Goal: Task Accomplishment & Management: Manage account settings

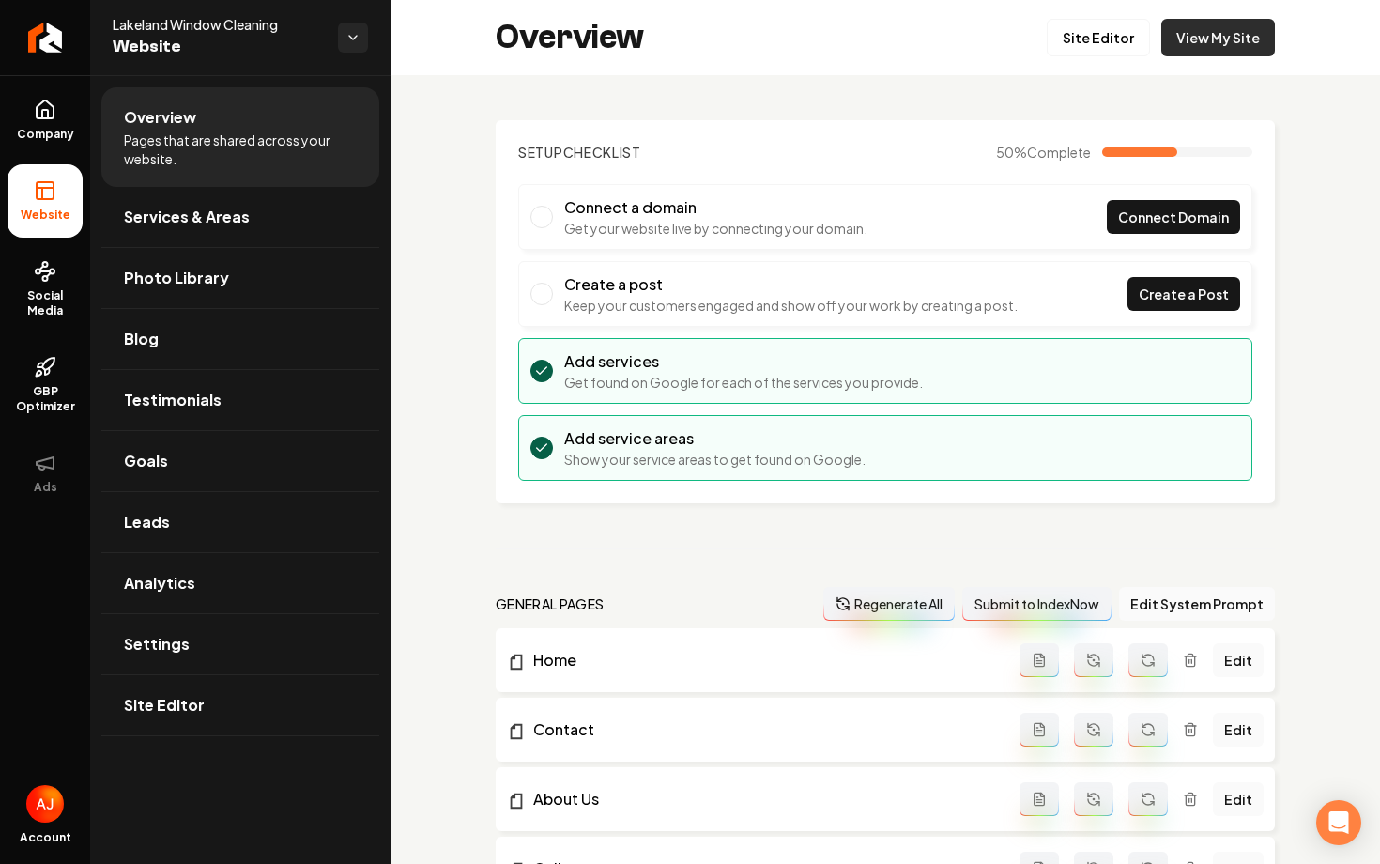
click at [1195, 51] on link "View My Site" at bounding box center [1218, 38] width 114 height 38
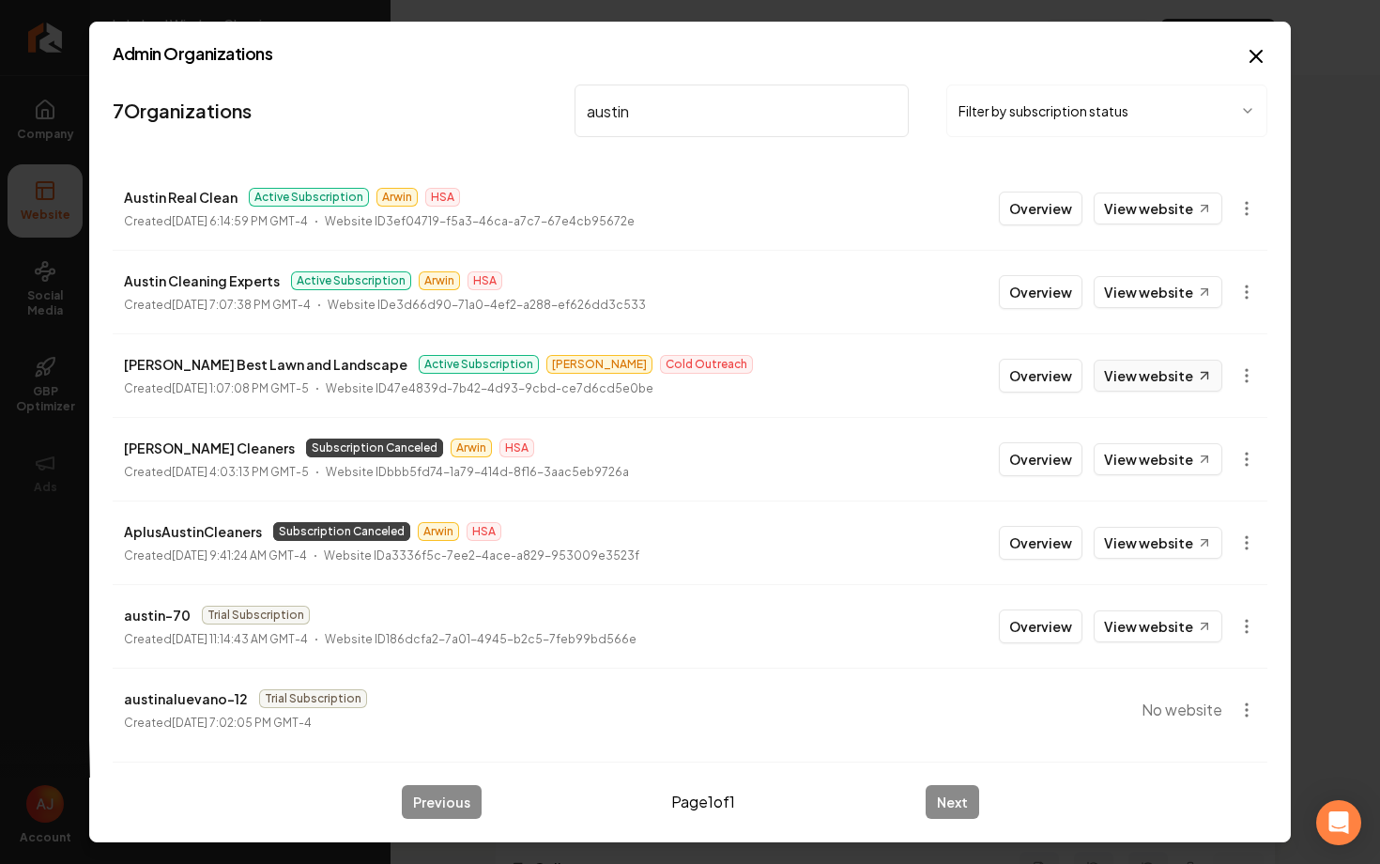
click at [1121, 381] on link "View website" at bounding box center [1158, 376] width 129 height 32
drag, startPoint x: 618, startPoint y: 100, endPoint x: 468, endPoint y: 98, distance: 150.2
click at [468, 98] on nav "7 Organizations austin Filter by subscription status" at bounding box center [690, 118] width 1155 height 83
drag, startPoint x: 694, startPoint y: 114, endPoint x: 464, endPoint y: 103, distance: 230.2
click at [464, 103] on nav "7 Organizations austin Filter by subscription status" at bounding box center [690, 118] width 1155 height 83
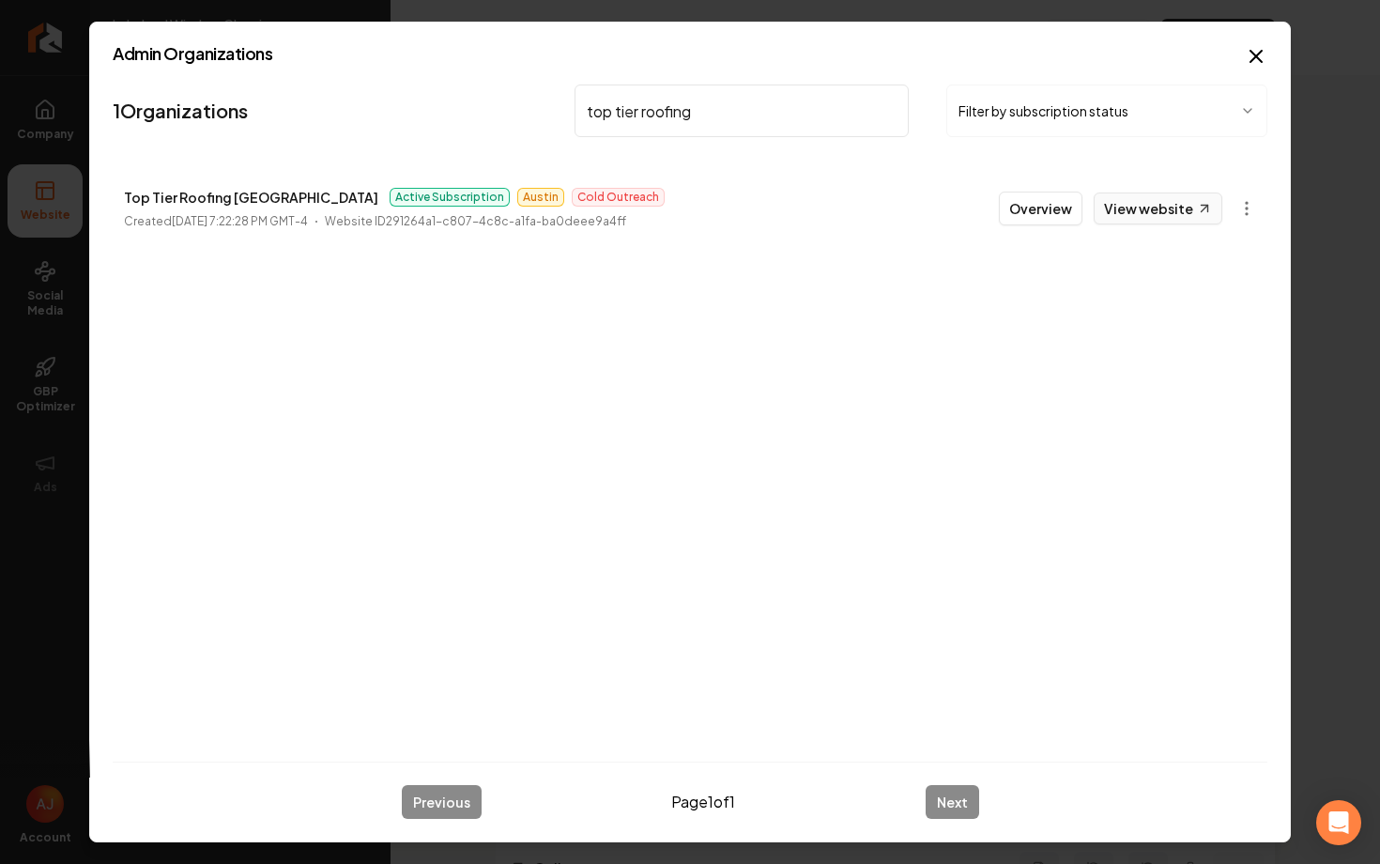
type input "top tier roofing"
click at [1117, 203] on link "View website" at bounding box center [1158, 208] width 129 height 32
click at [1033, 207] on button "Overview" at bounding box center [1041, 209] width 84 height 34
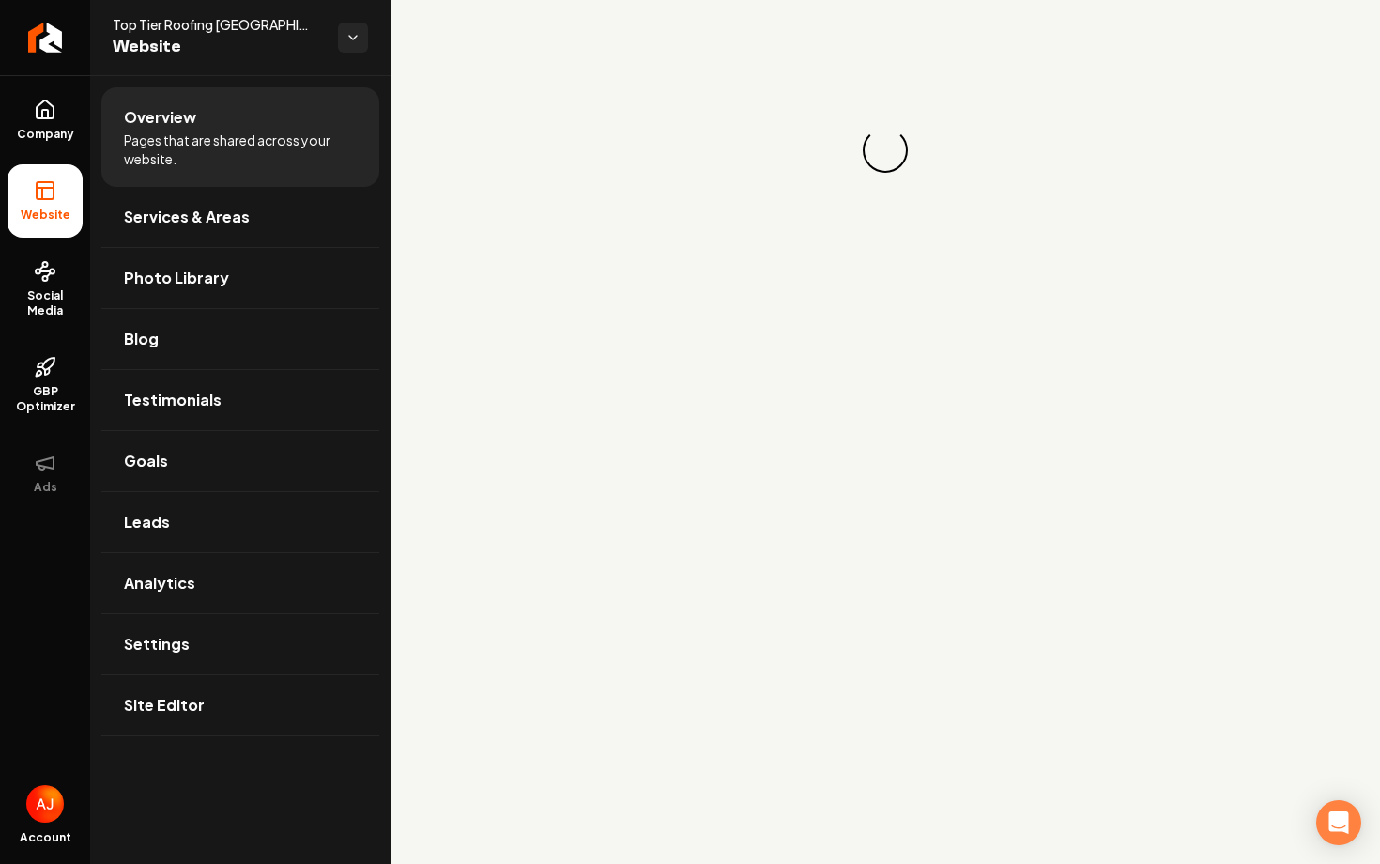
click at [92, 267] on ul "Overview Pages that are shared across your website. Services & Areas Photo Libr…" at bounding box center [240, 411] width 300 height 672
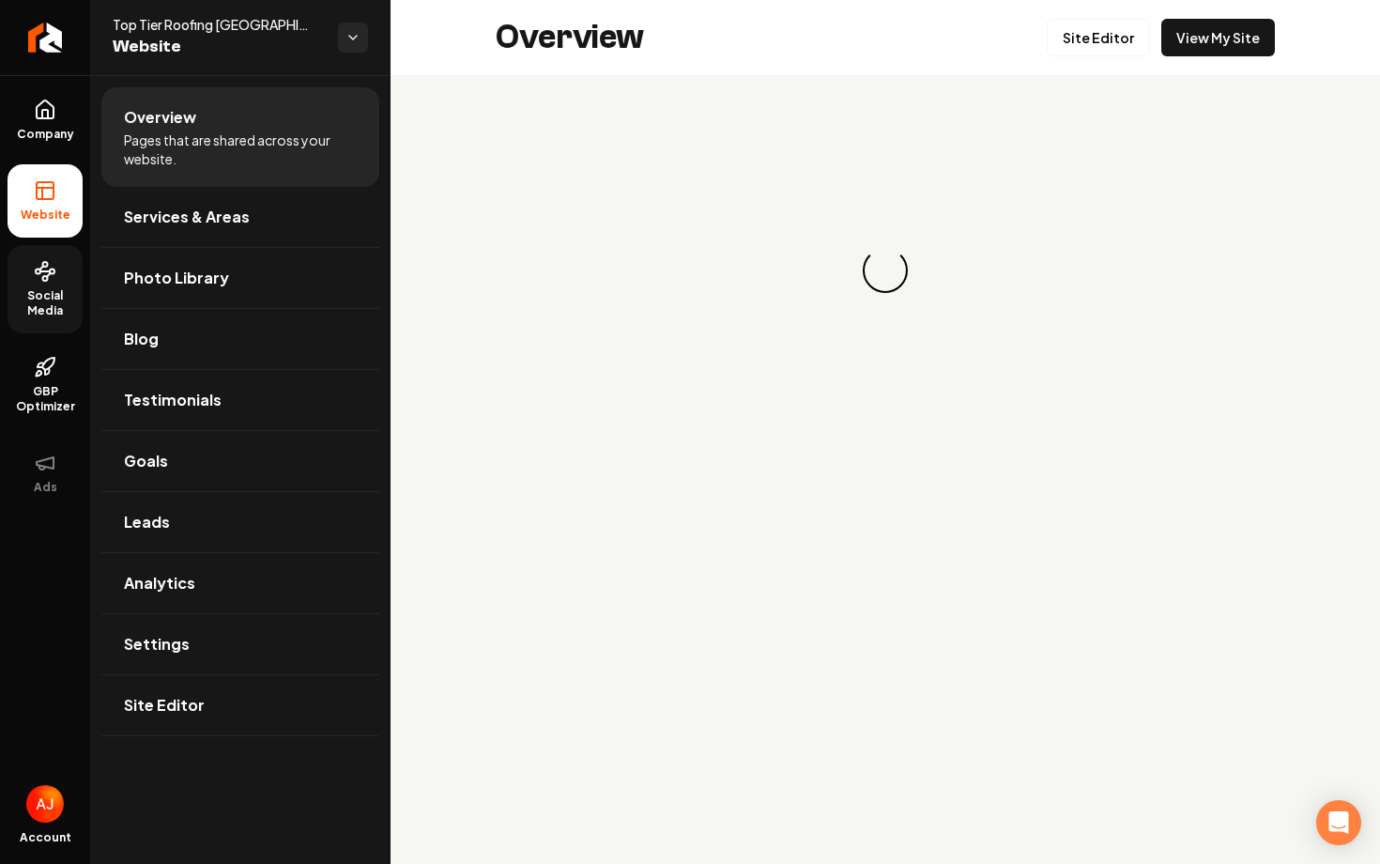
click at [55, 273] on link "Social Media" at bounding box center [45, 289] width 75 height 88
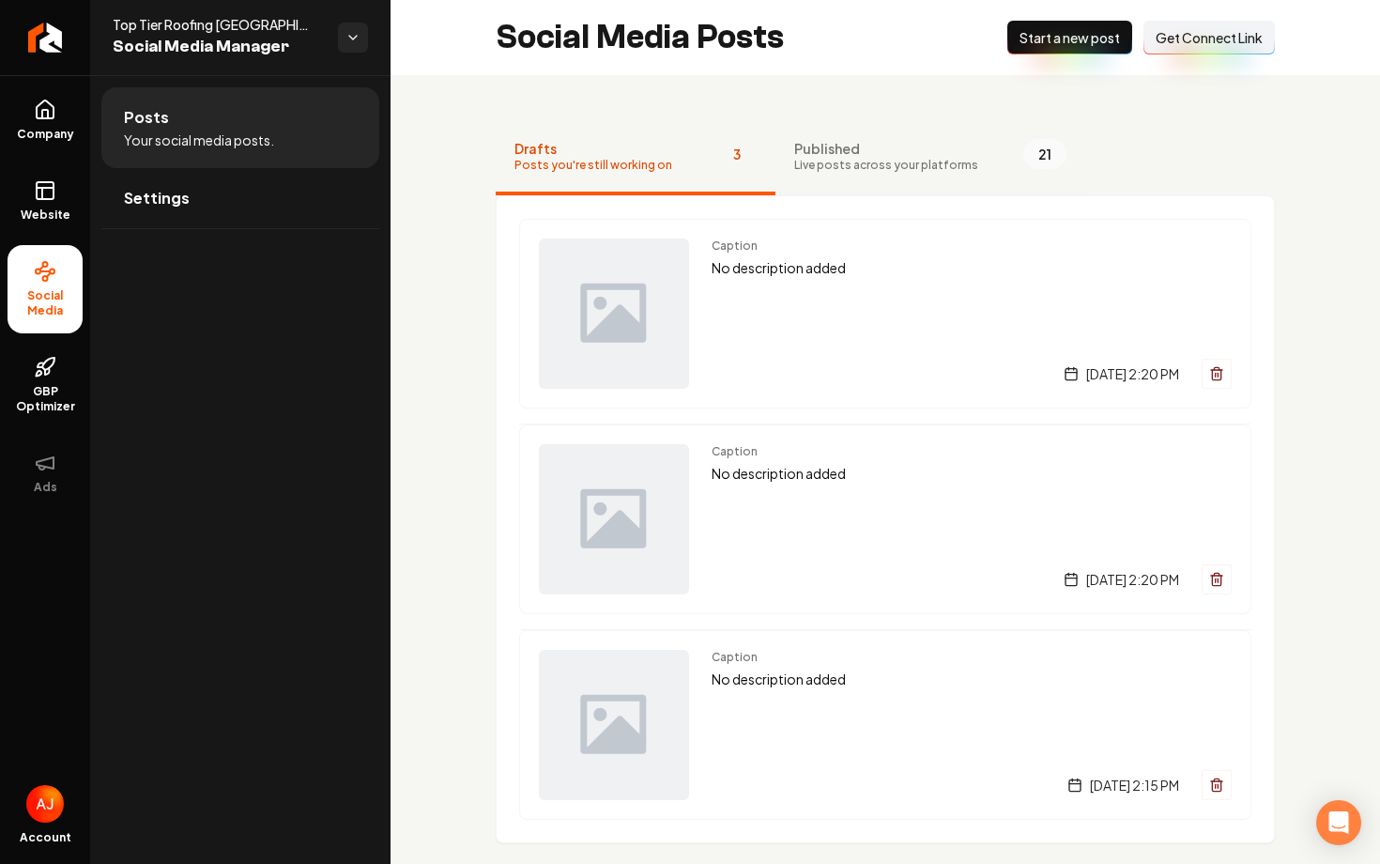
click at [840, 172] on span "Live posts across your platforms" at bounding box center [886, 165] width 184 height 15
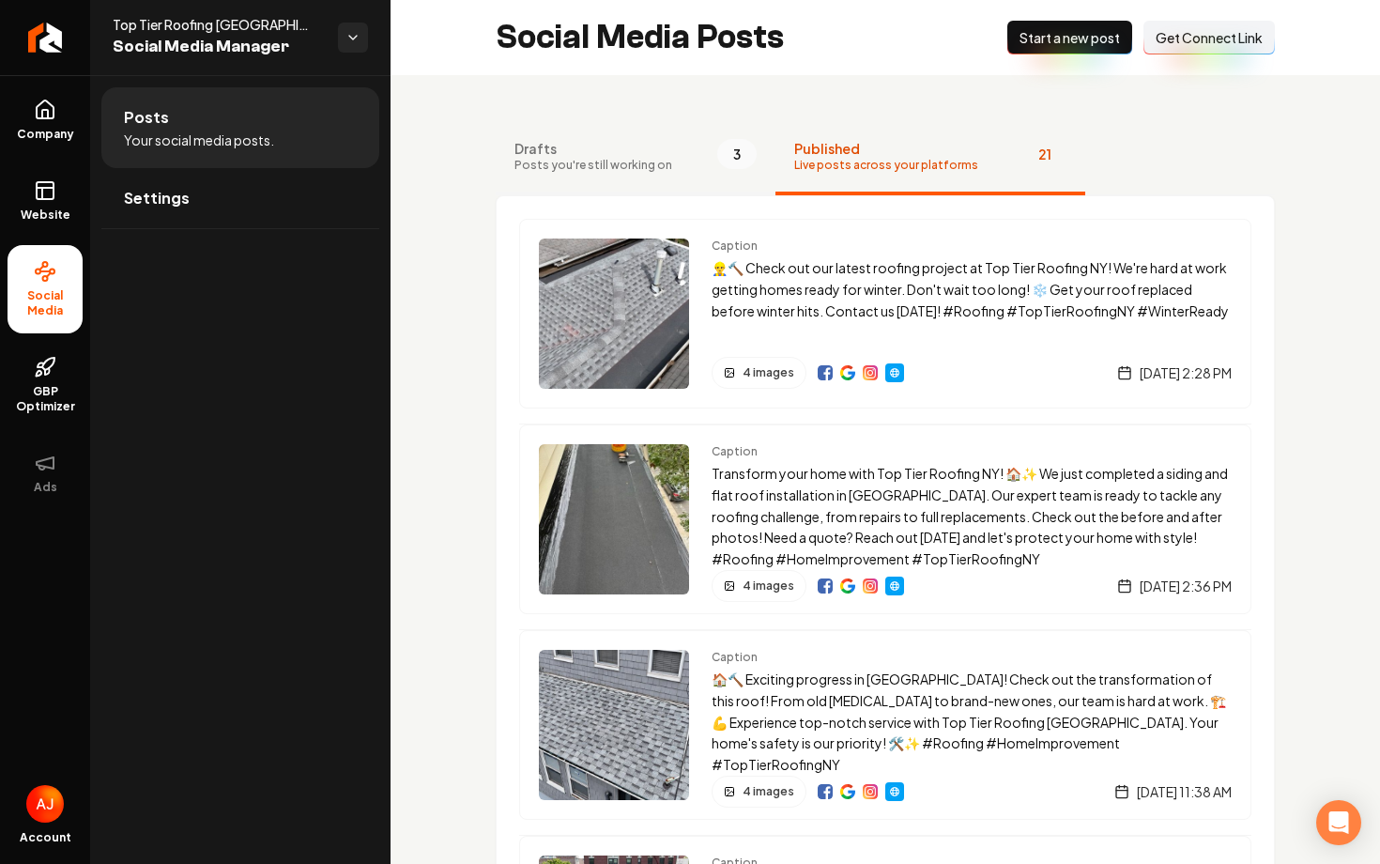
click at [669, 152] on button "Drafts Posts you're still working on 3" at bounding box center [636, 157] width 280 height 75
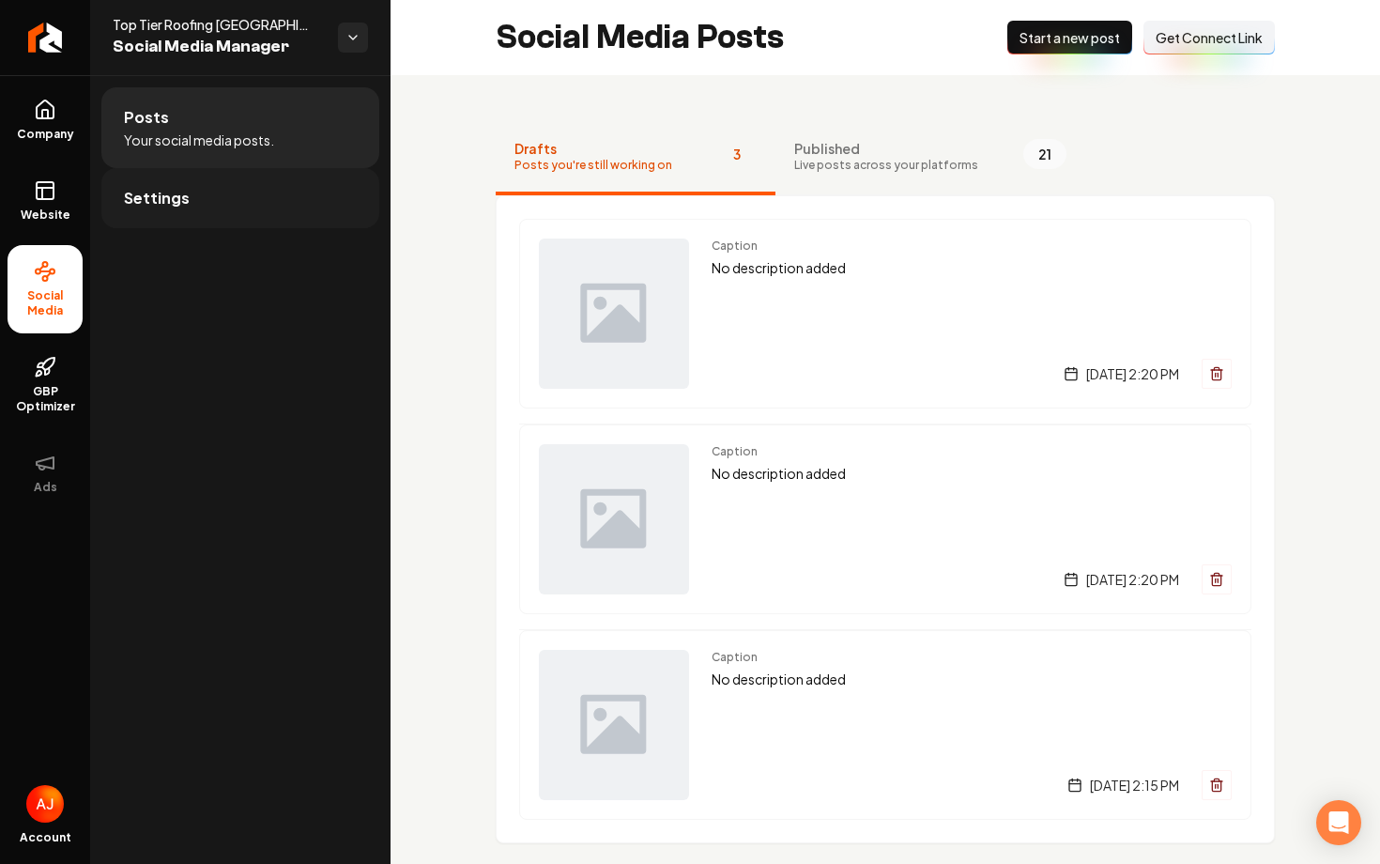
click at [221, 207] on link "Settings" at bounding box center [240, 198] width 278 height 60
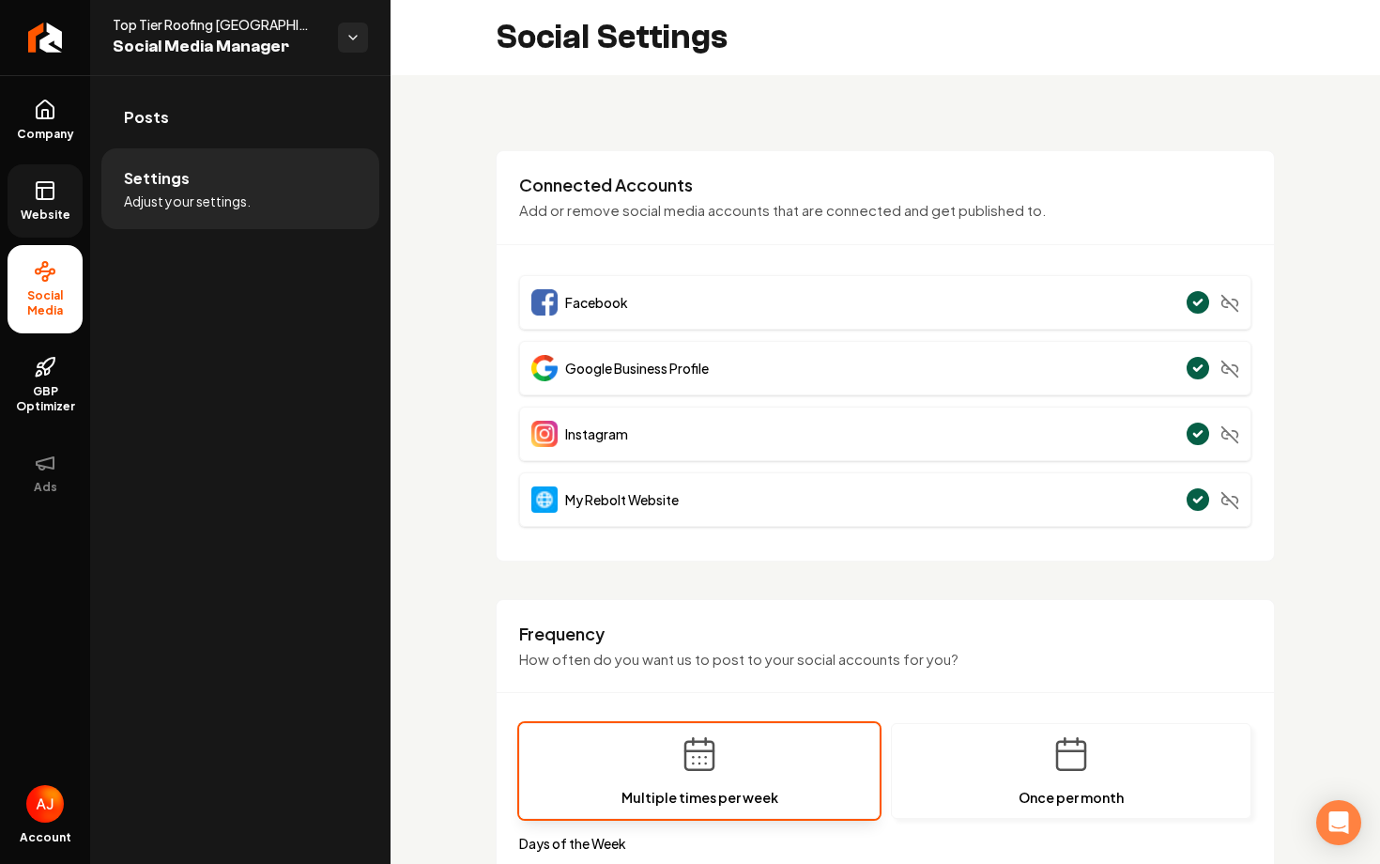
click at [36, 202] on link "Website" at bounding box center [45, 200] width 75 height 73
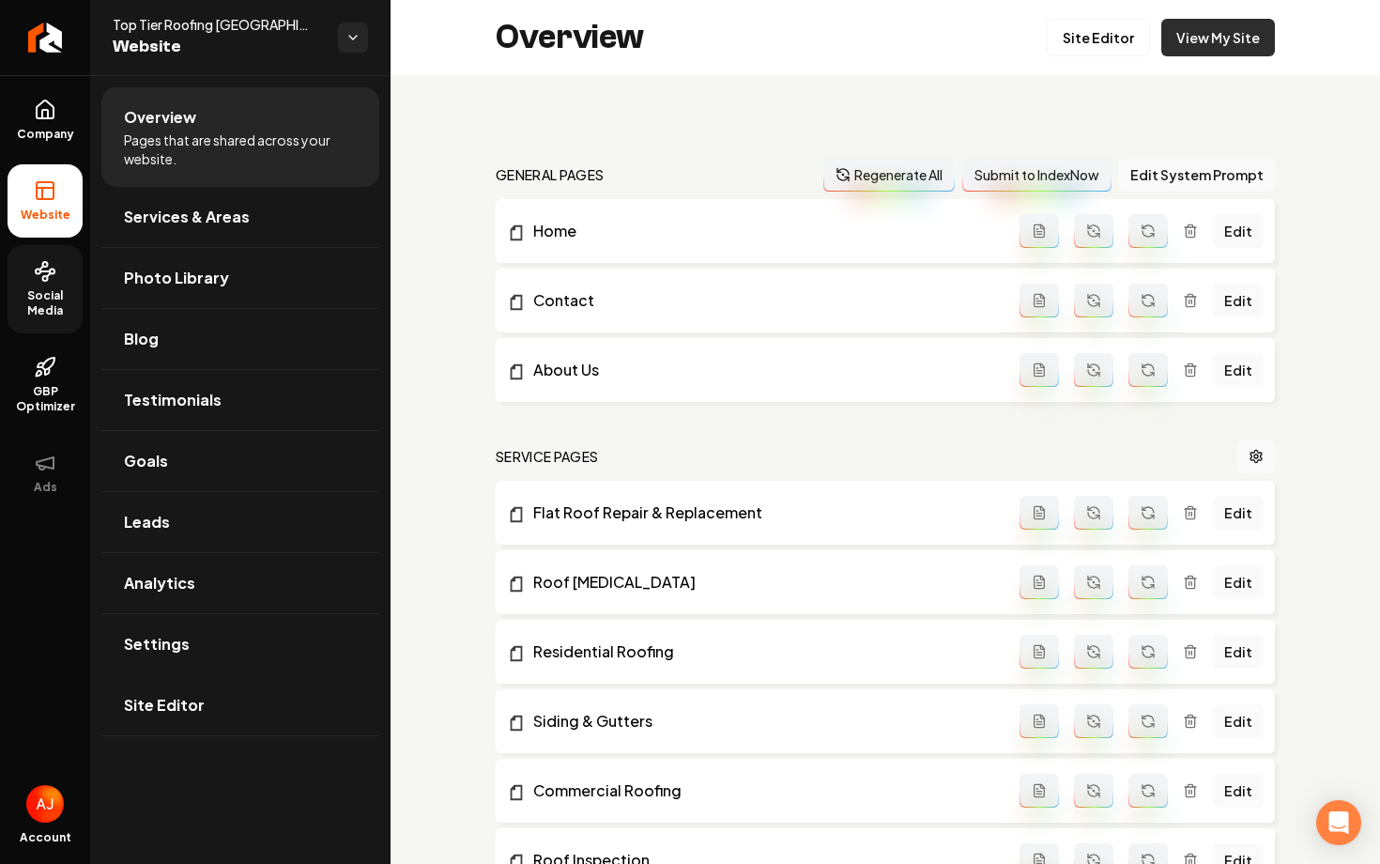
click at [1190, 43] on link "View My Site" at bounding box center [1218, 38] width 114 height 38
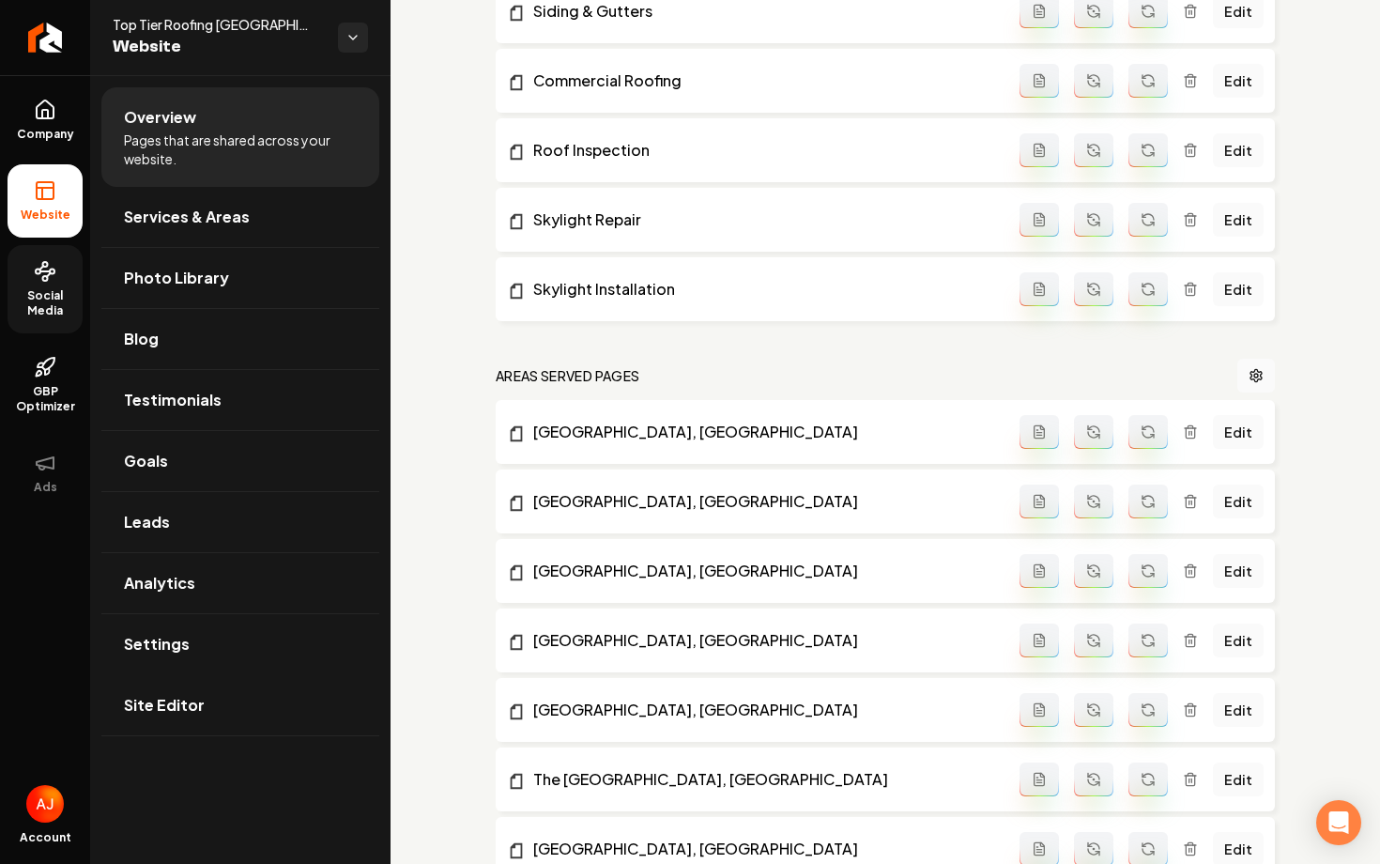
scroll to position [1044, 0]
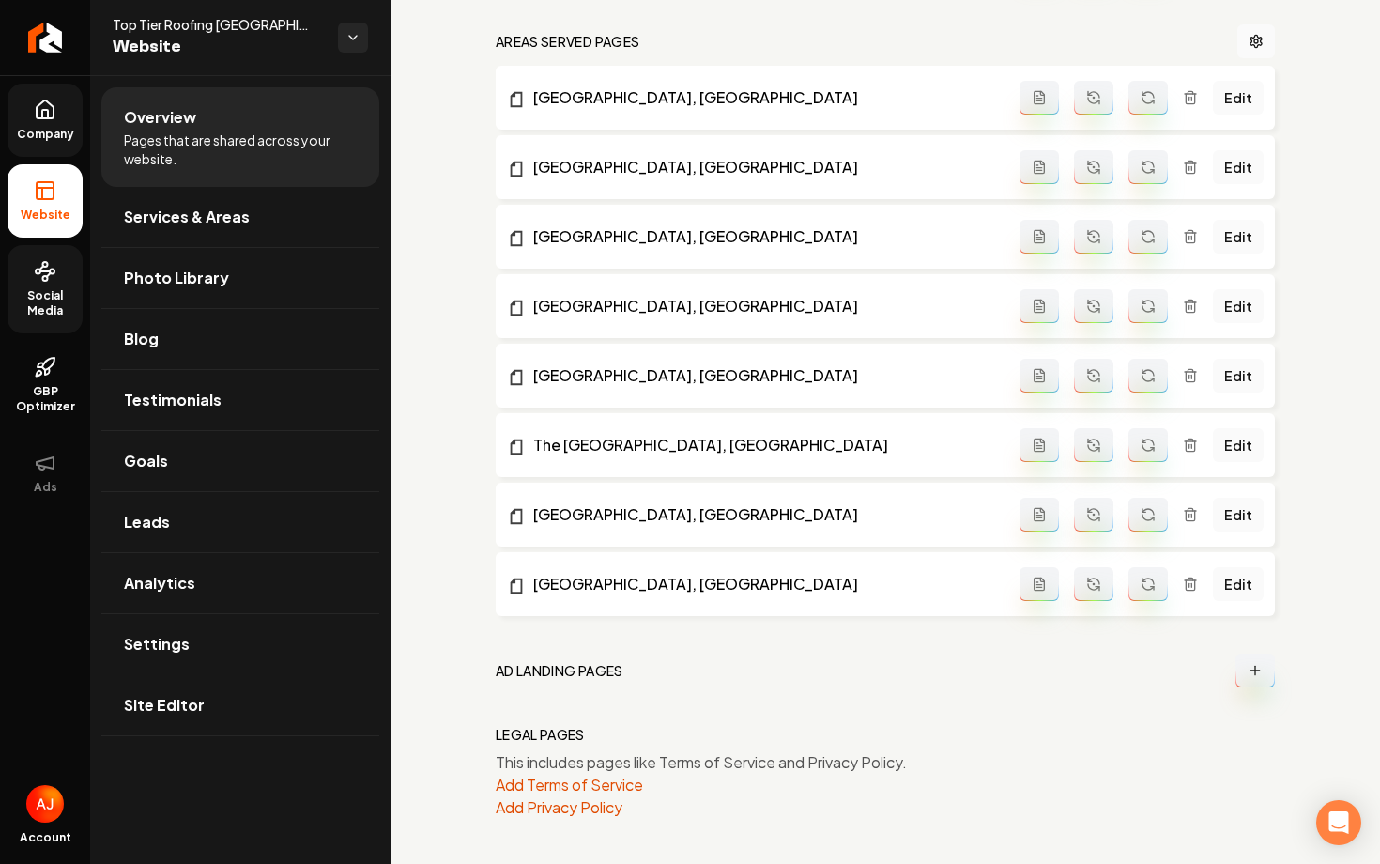
click at [43, 134] on span "Company" at bounding box center [45, 134] width 72 height 15
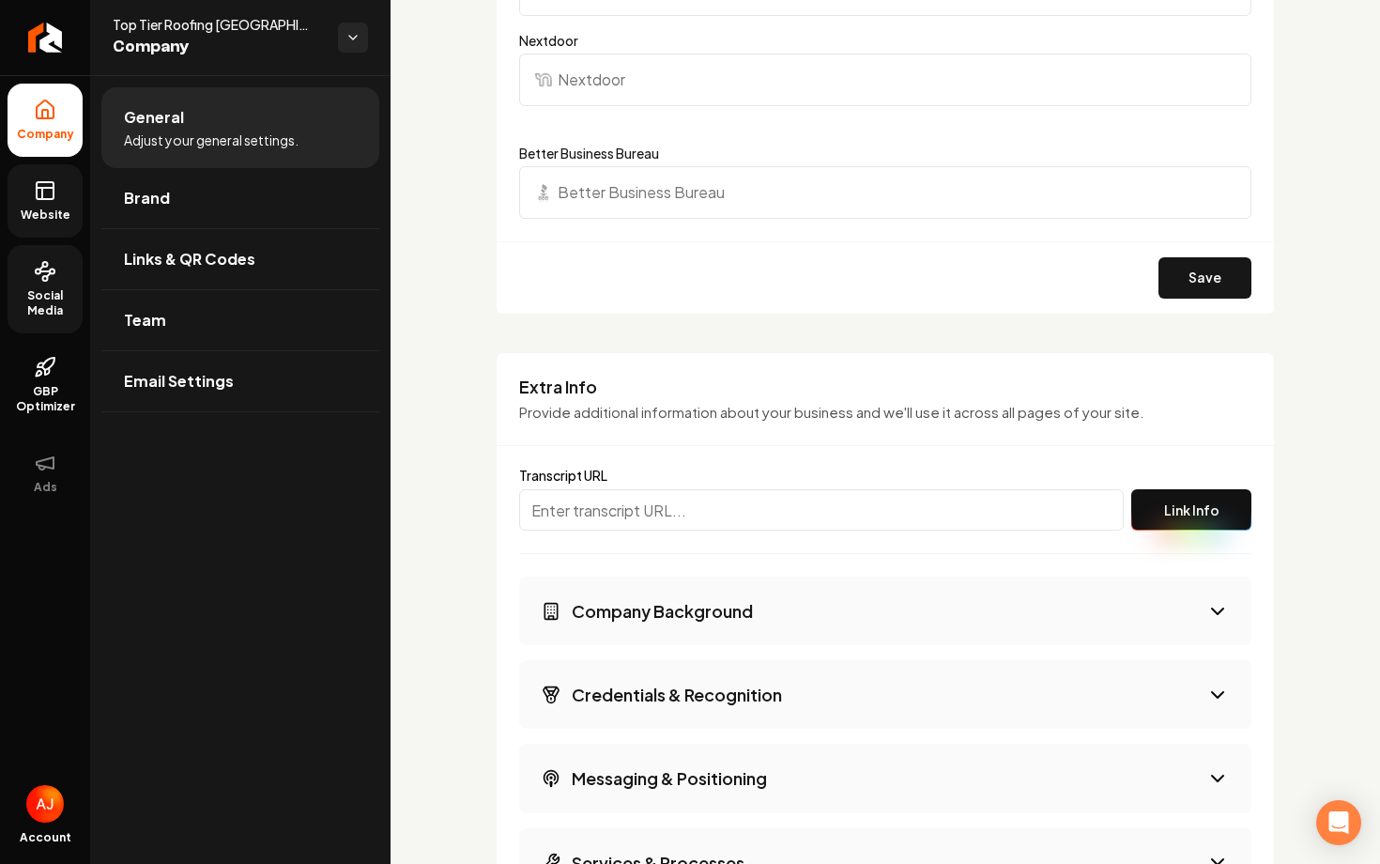
scroll to position [2238, 0]
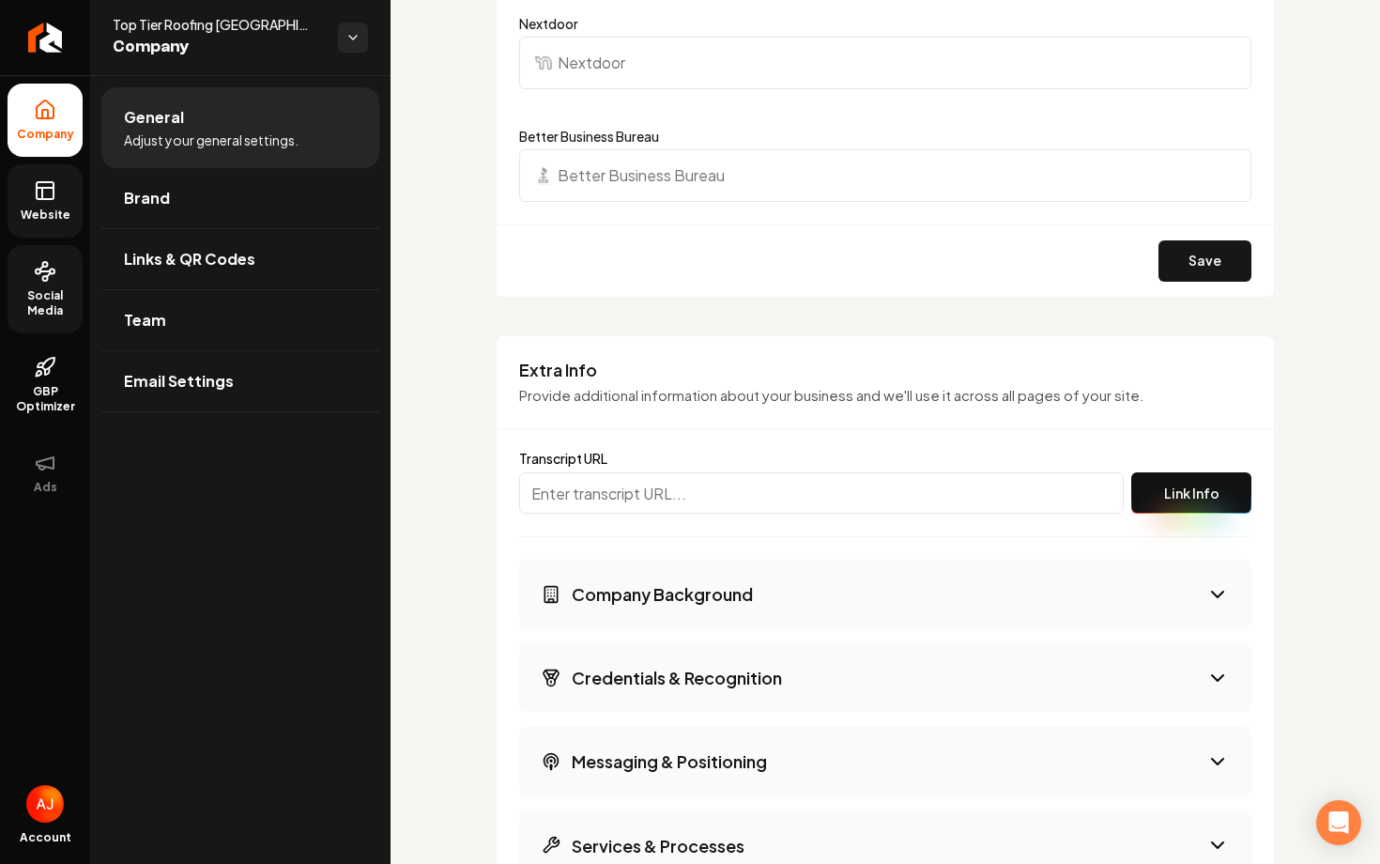
click at [1175, 486] on button "Link Info" at bounding box center [1191, 492] width 120 height 41
click at [1198, 496] on button "Link Info" at bounding box center [1191, 492] width 120 height 41
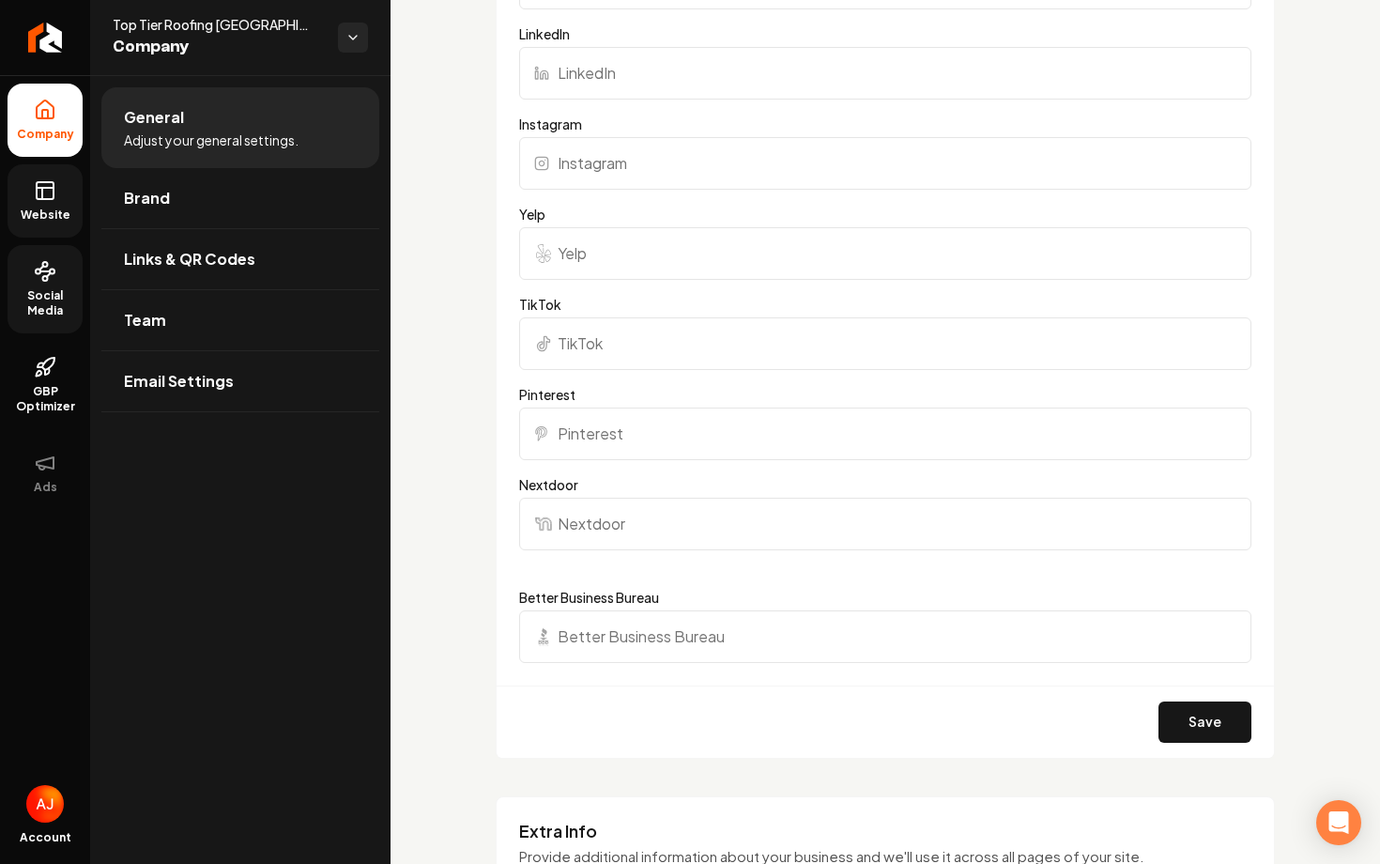
scroll to position [2153, 0]
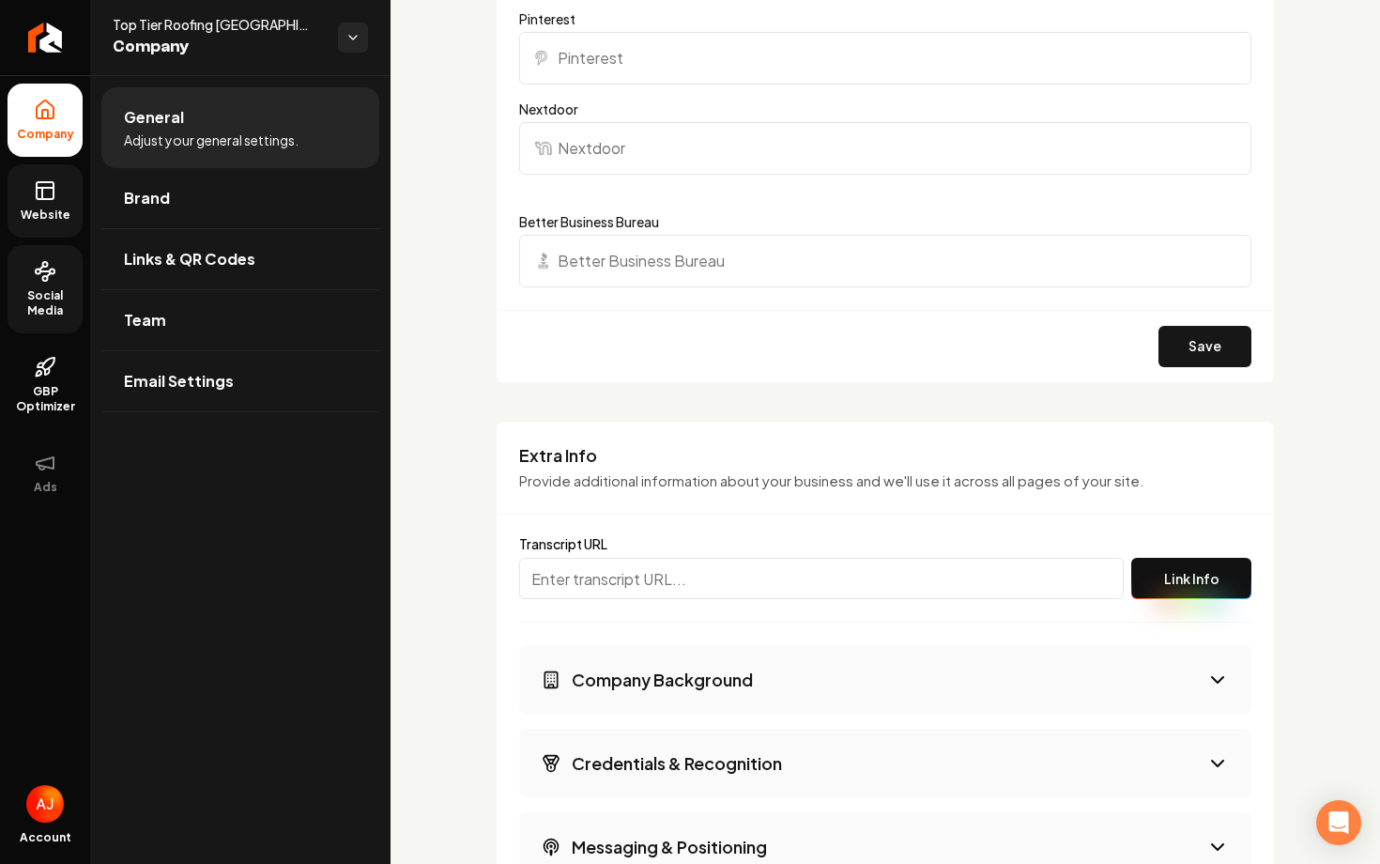
click at [1190, 587] on button "Link Info" at bounding box center [1191, 578] width 120 height 41
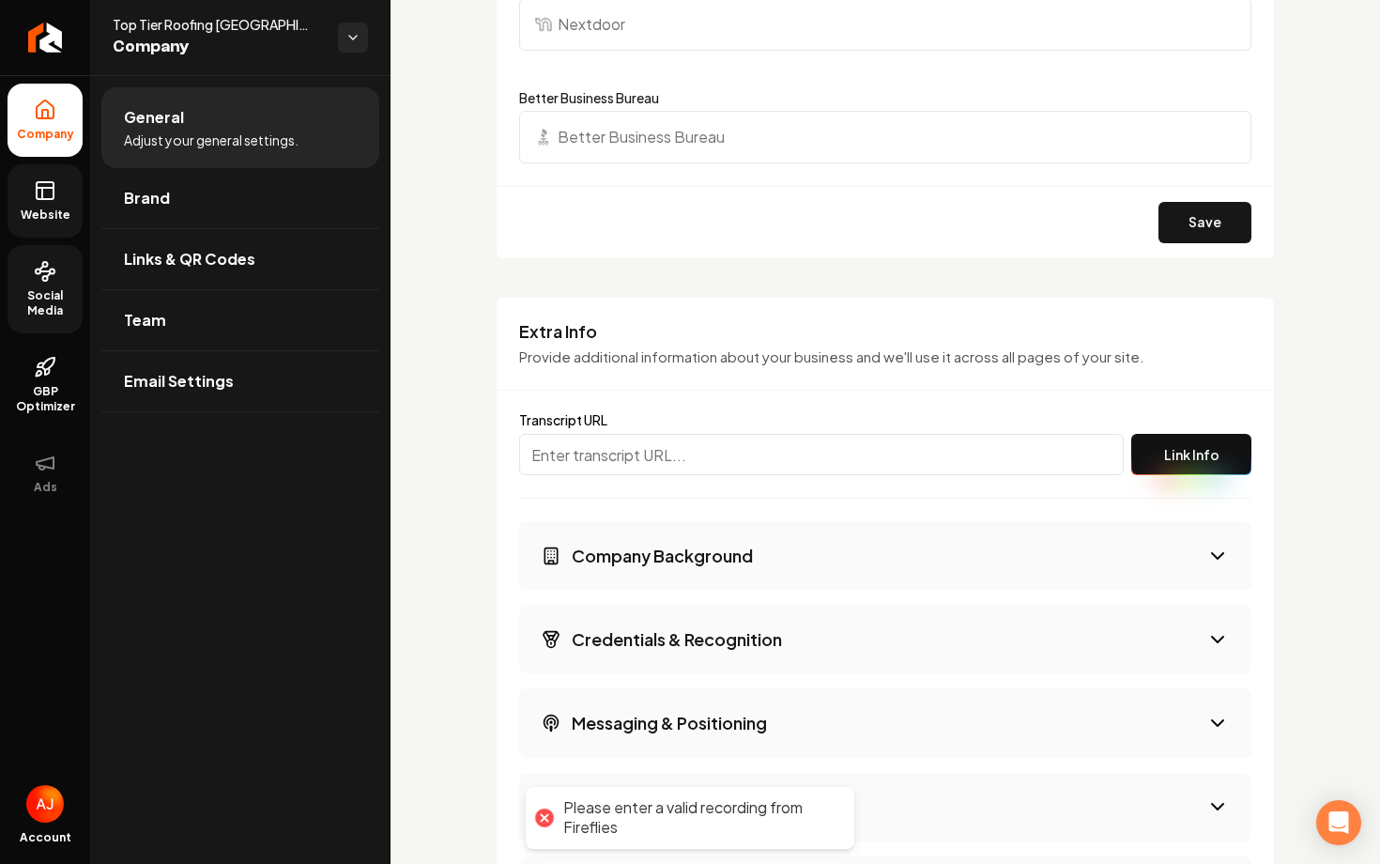
scroll to position [2339, 0]
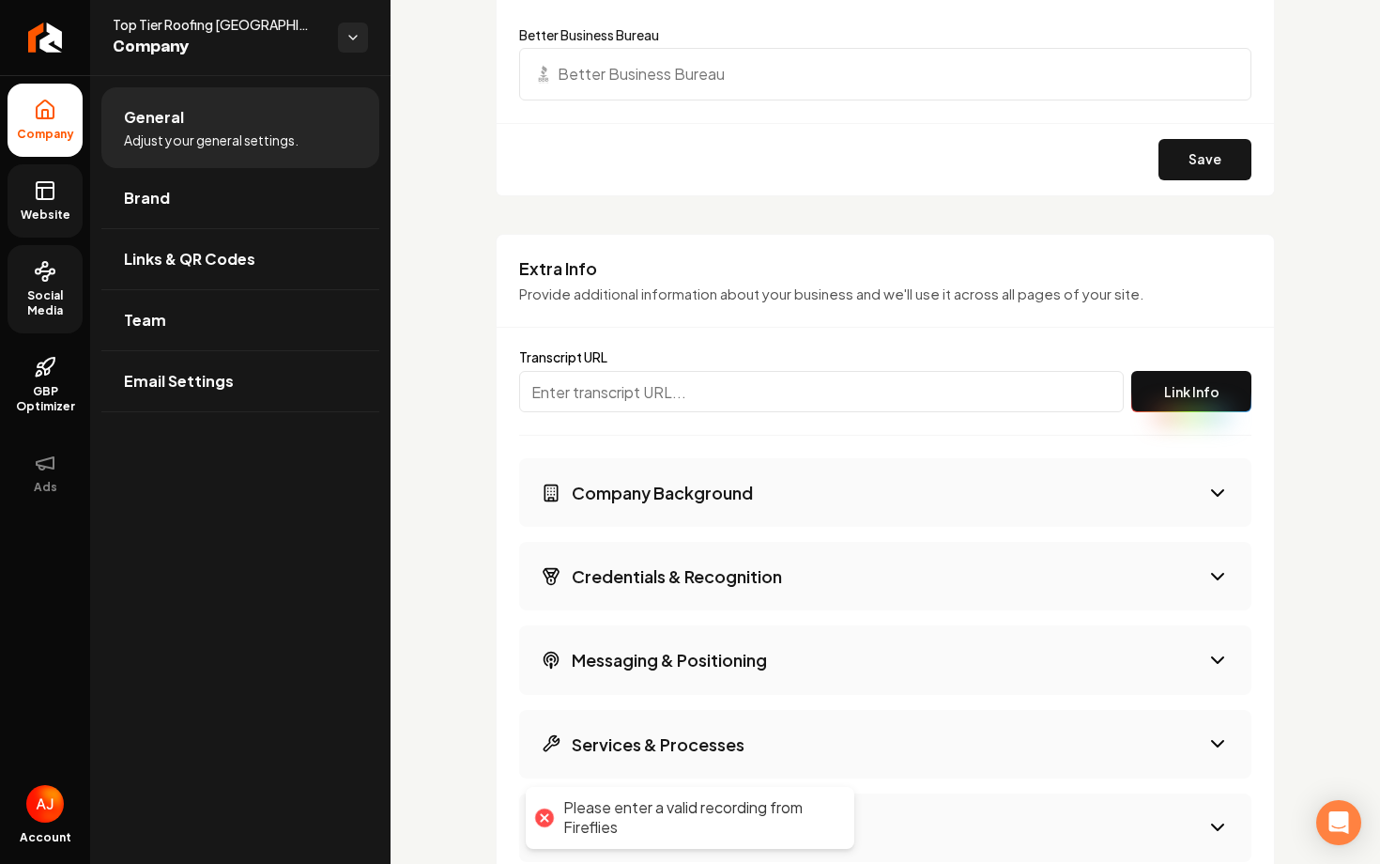
click at [837, 492] on button "Company Background" at bounding box center [885, 492] width 732 height 69
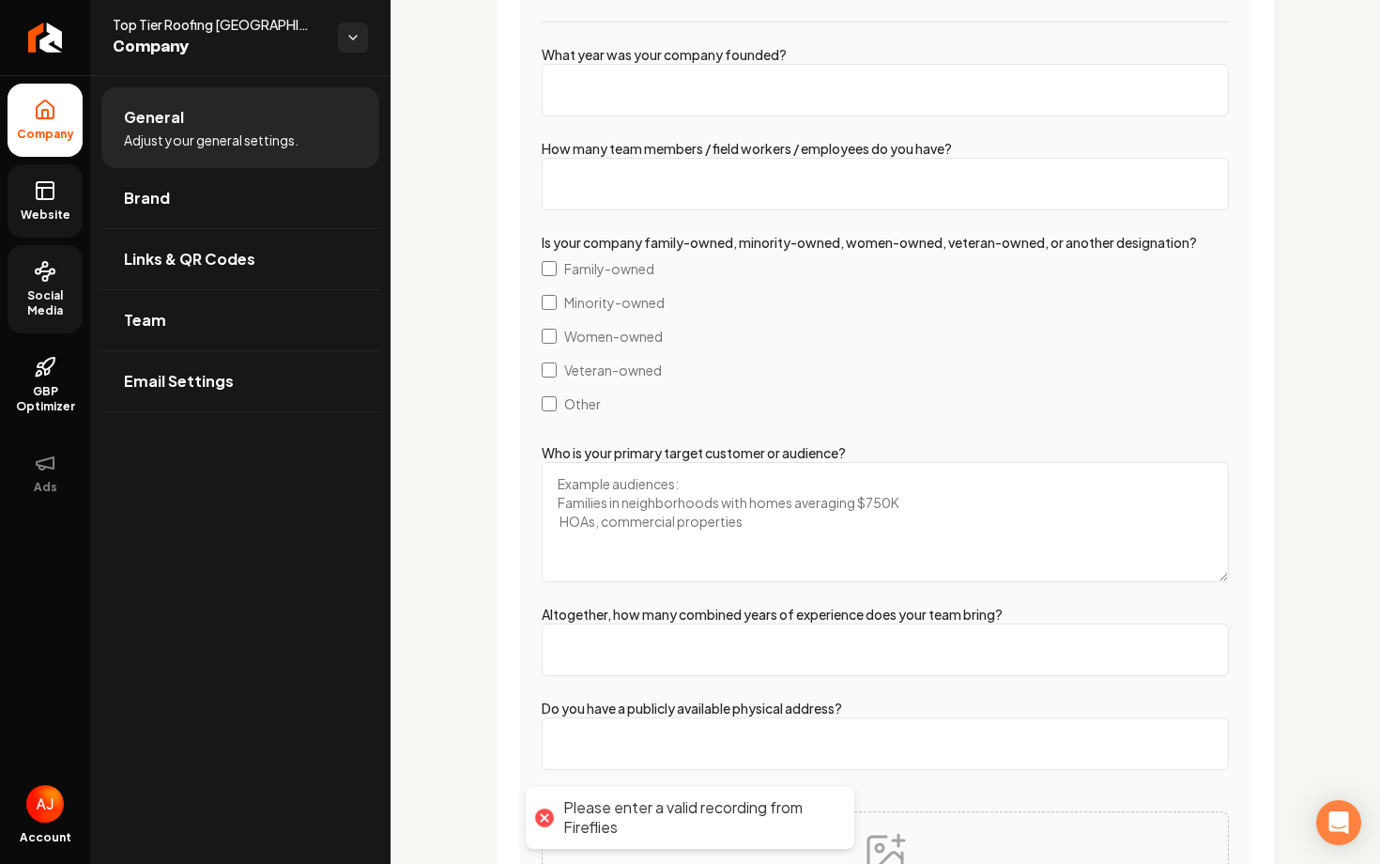
scroll to position [2895, 0]
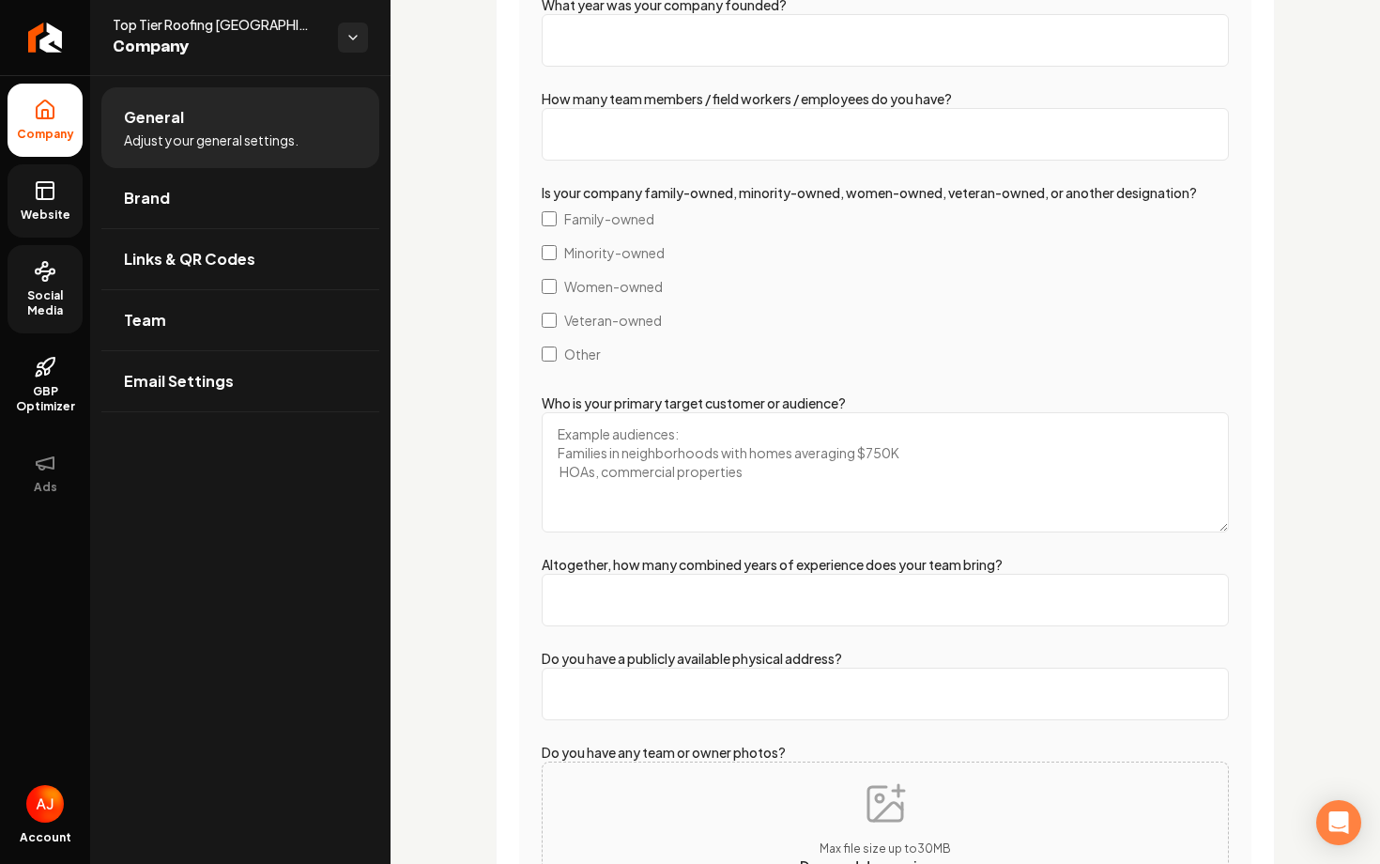
click at [51, 211] on span "Website" at bounding box center [45, 214] width 65 height 15
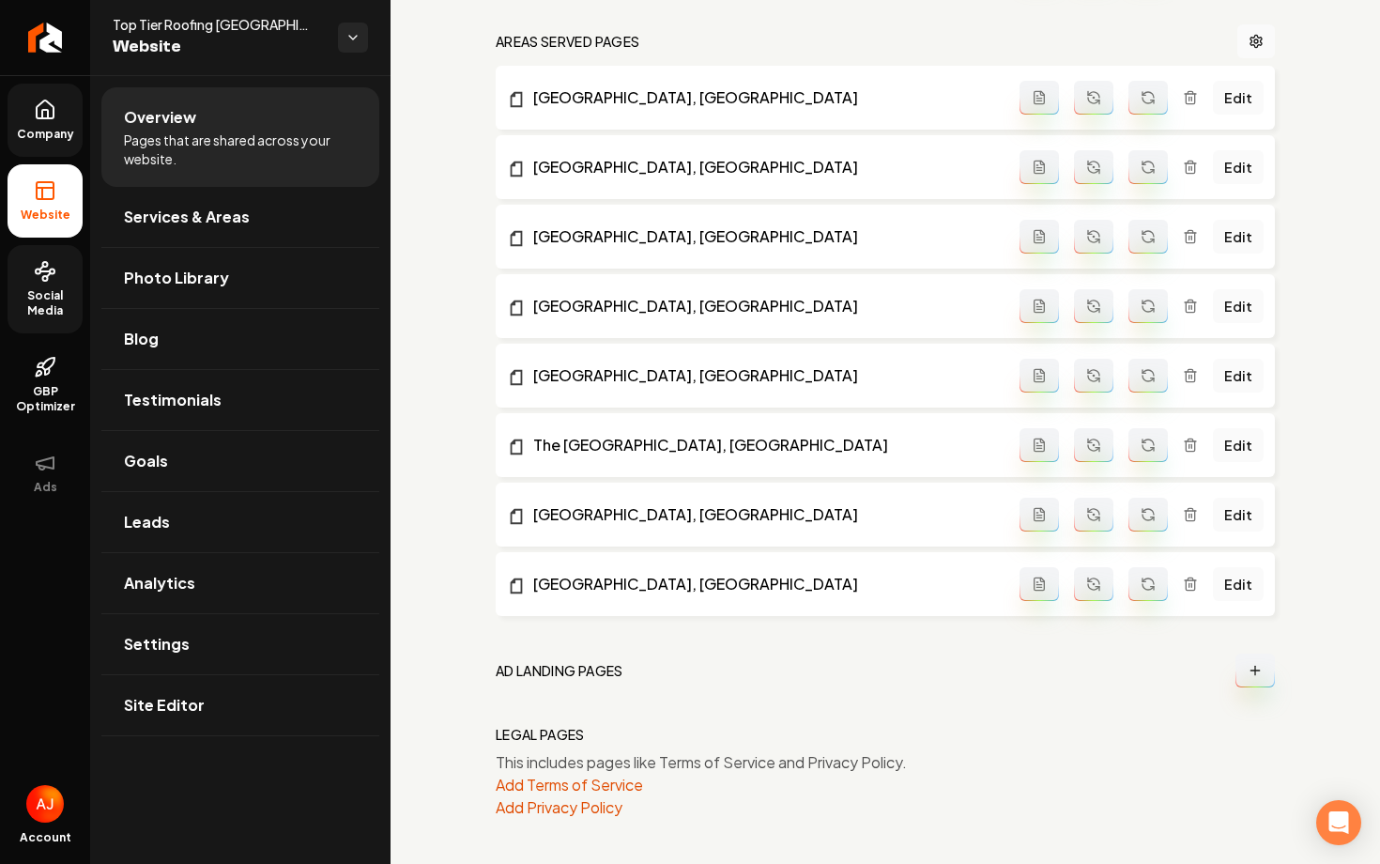
click at [75, 99] on link "Company" at bounding box center [45, 120] width 75 height 73
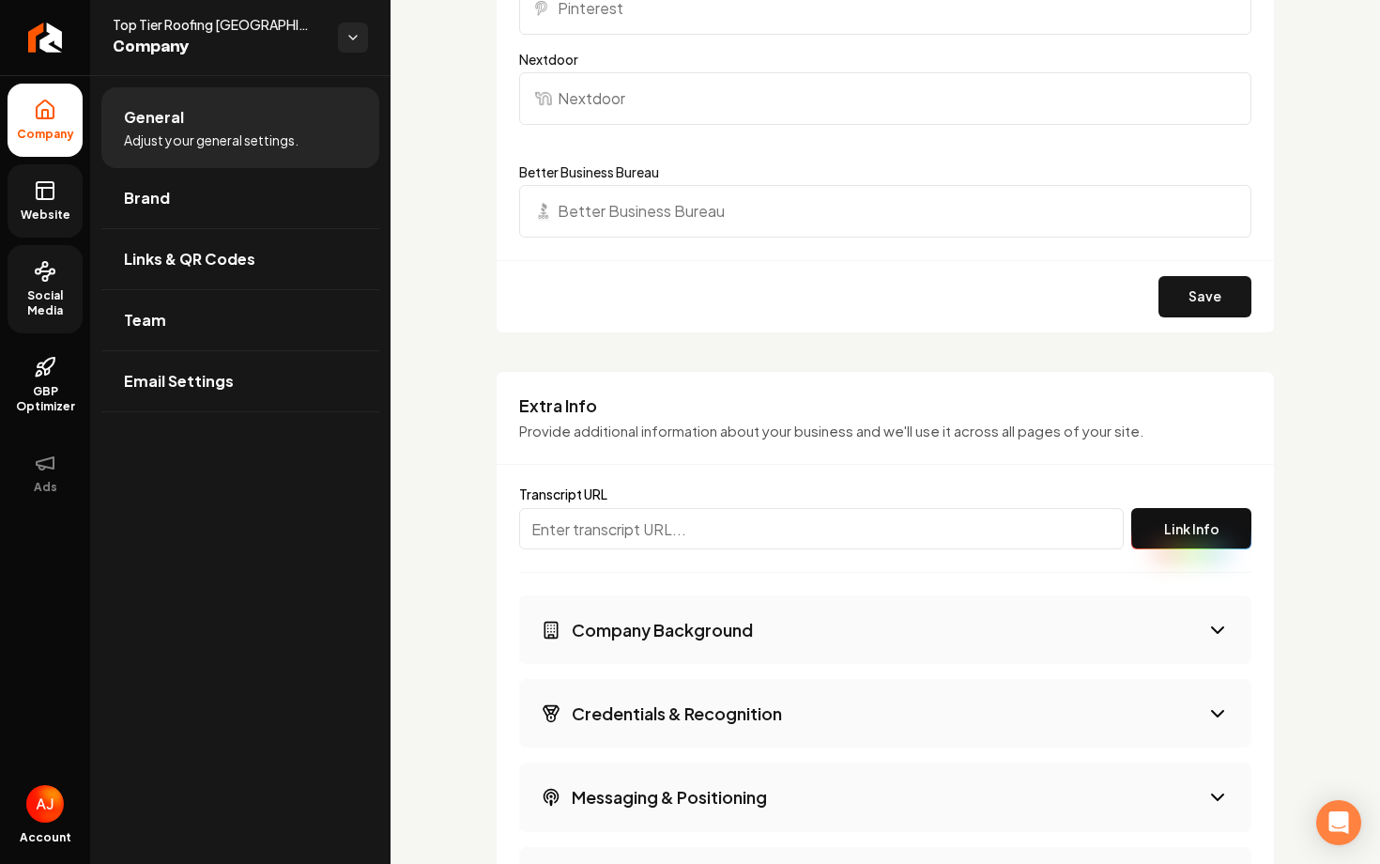
scroll to position [2874, 0]
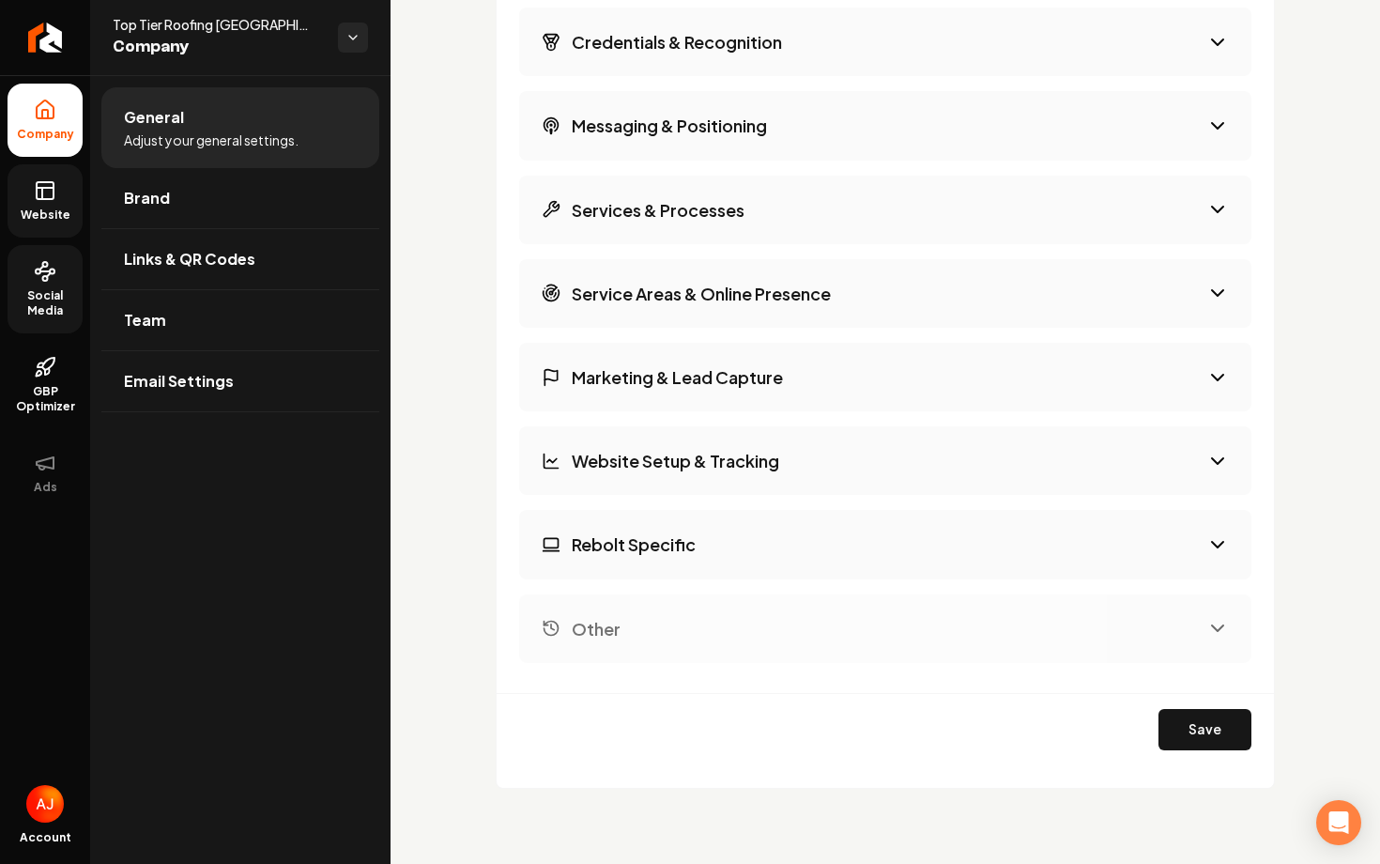
click at [60, 200] on link "Website" at bounding box center [45, 200] width 75 height 73
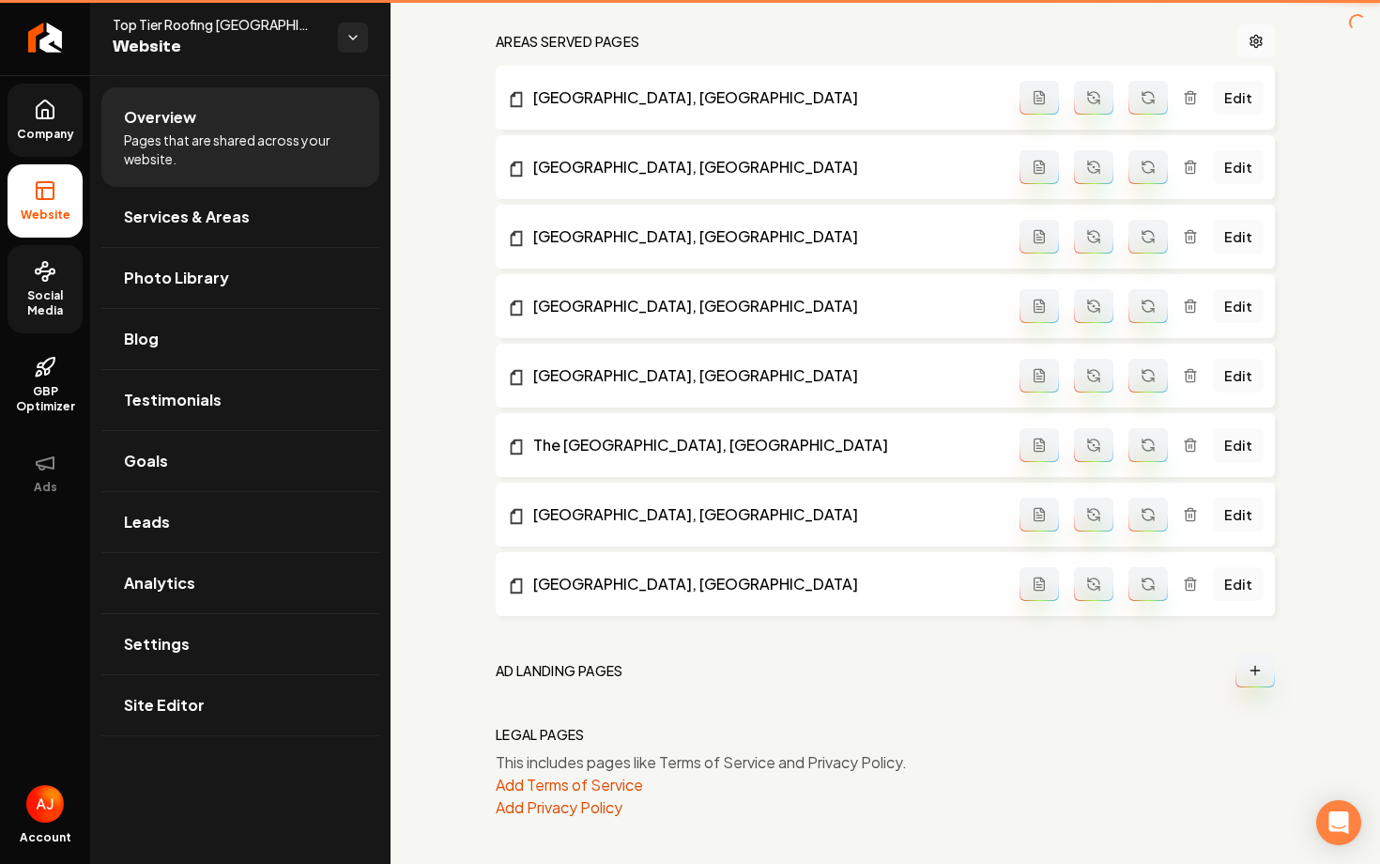
scroll to position [1044, 0]
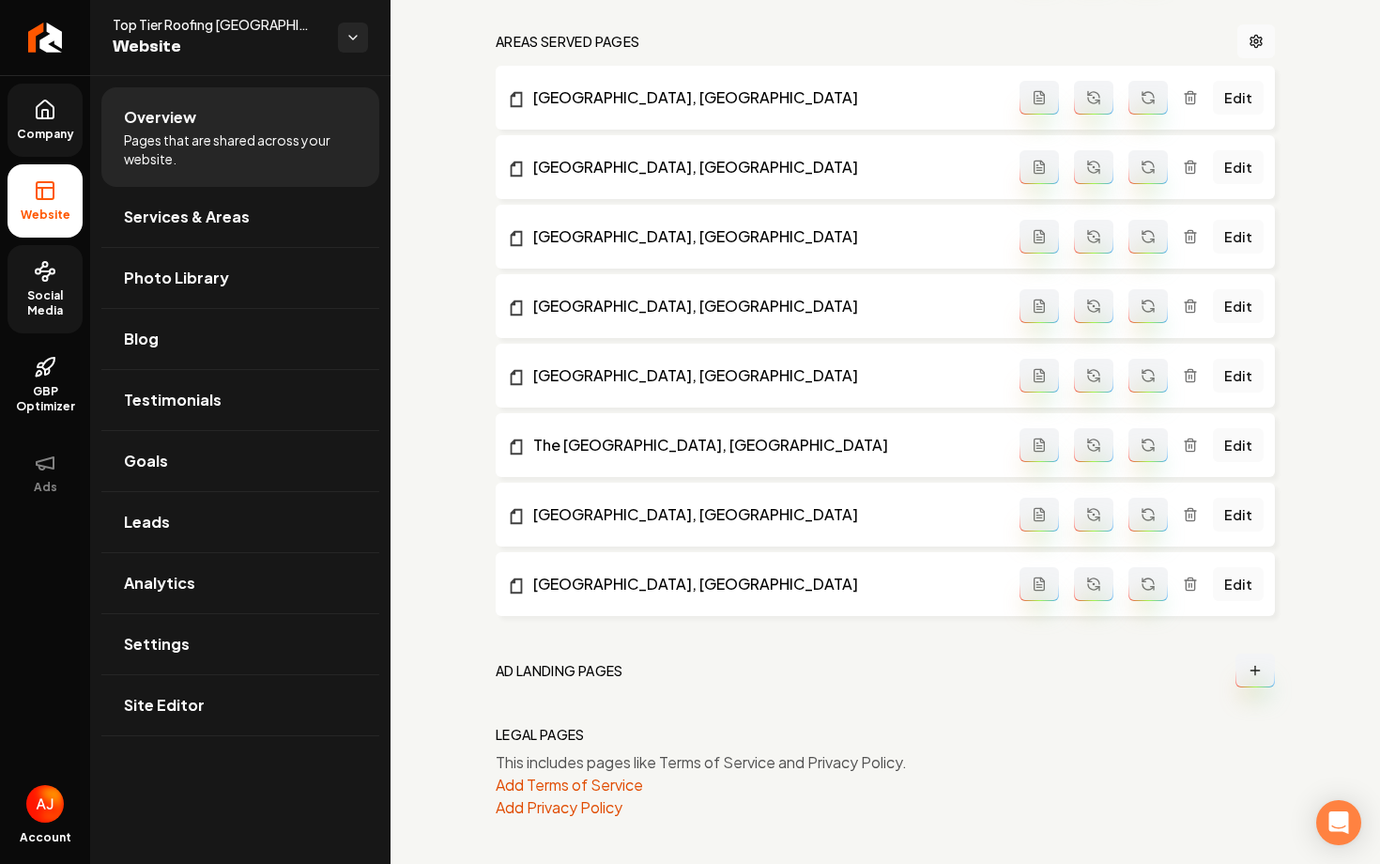
click at [76, 135] on span "Company" at bounding box center [45, 134] width 72 height 15
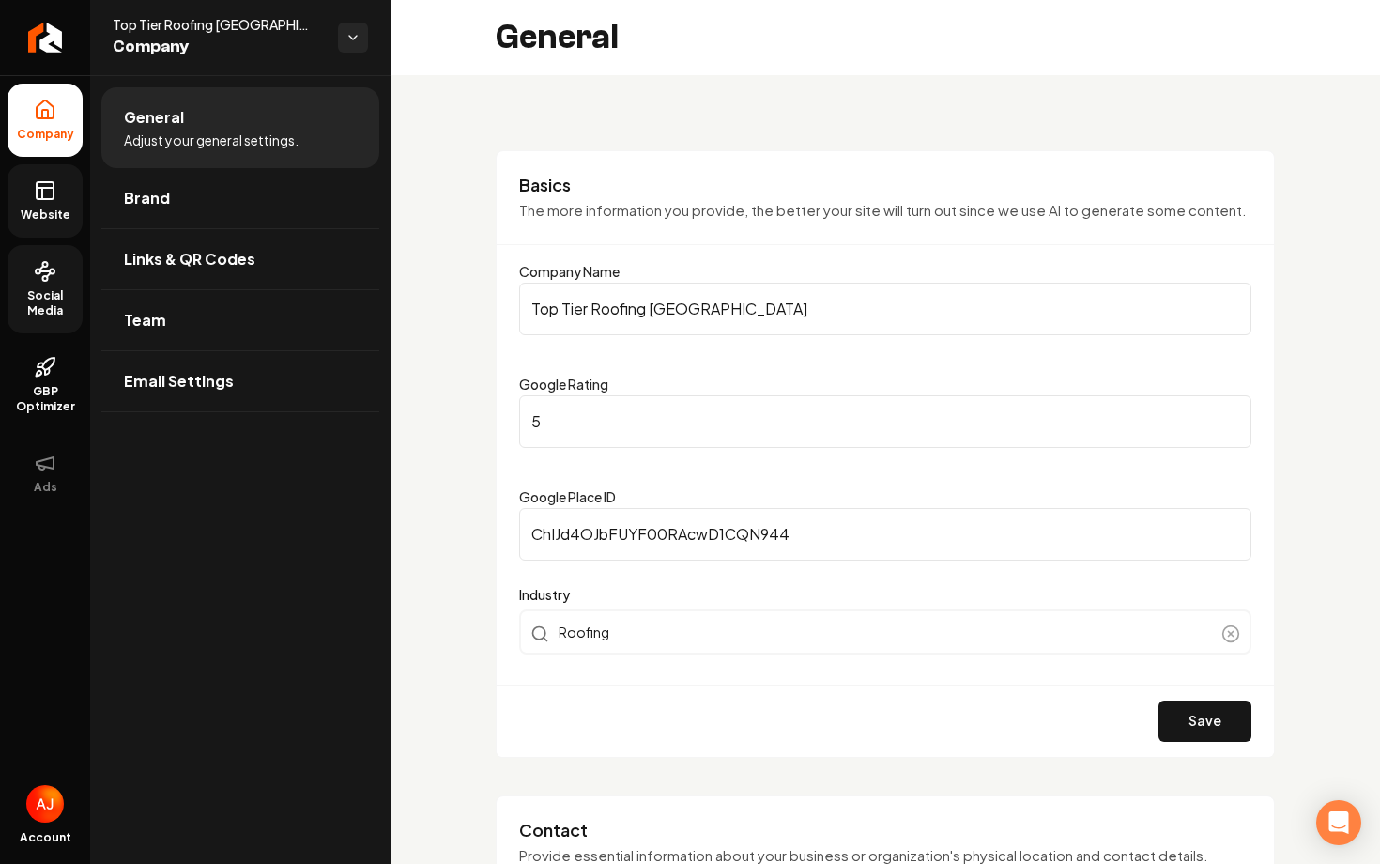
click at [31, 221] on span "Website" at bounding box center [45, 214] width 65 height 15
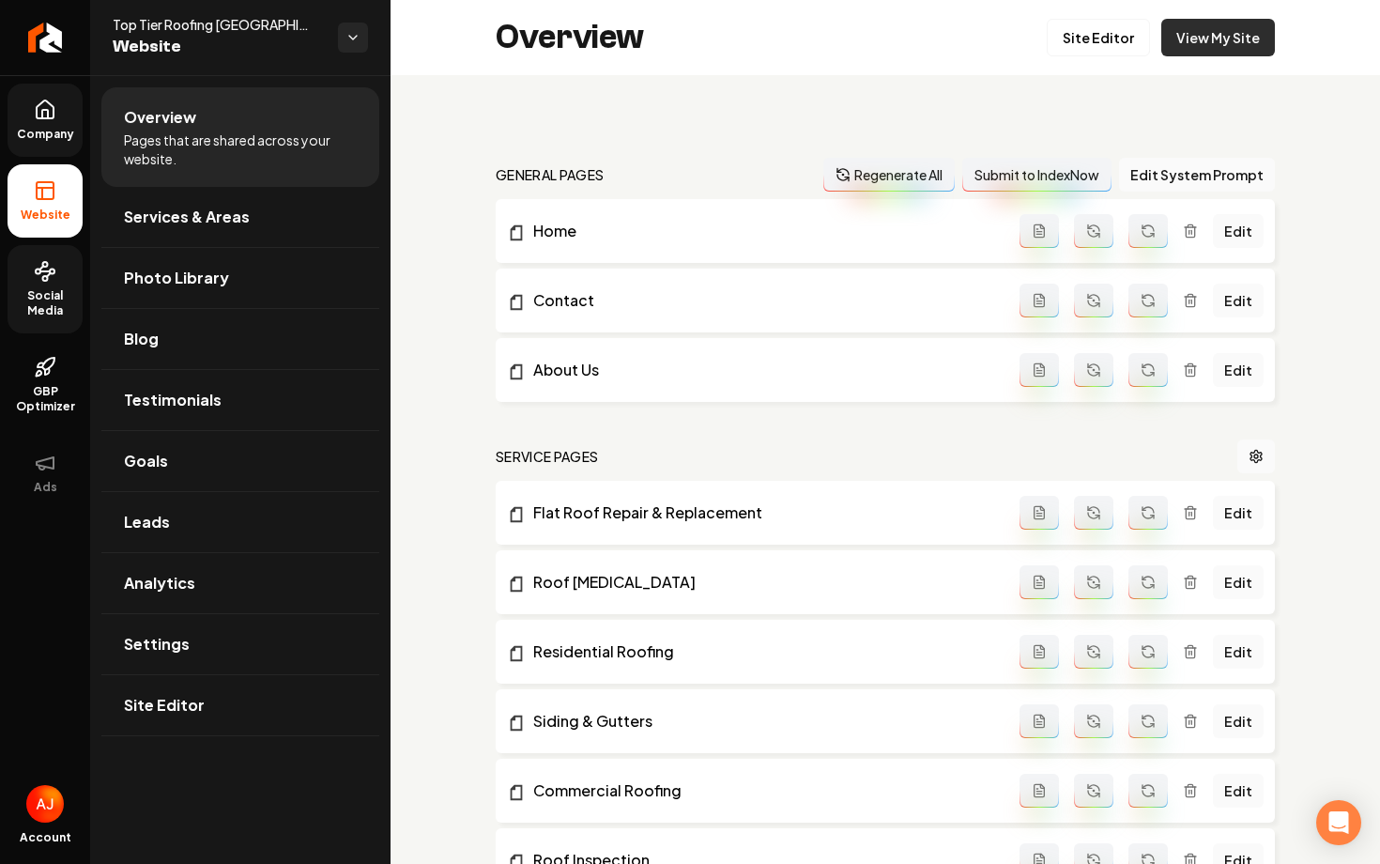
click at [1188, 53] on link "View My Site" at bounding box center [1218, 38] width 114 height 38
click at [71, 127] on span "Company" at bounding box center [45, 134] width 72 height 15
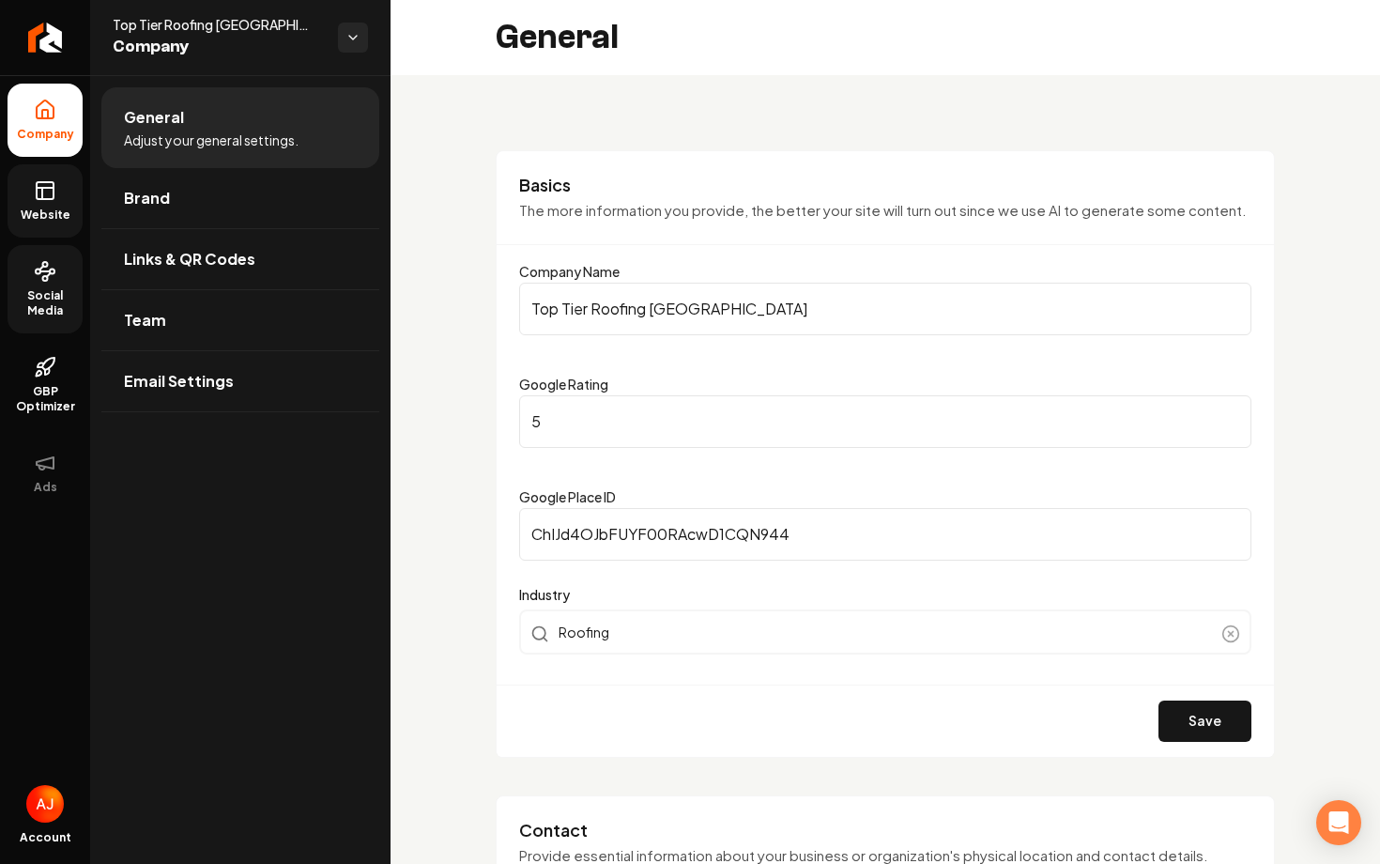
click at [68, 217] on span "Website" at bounding box center [45, 214] width 65 height 15
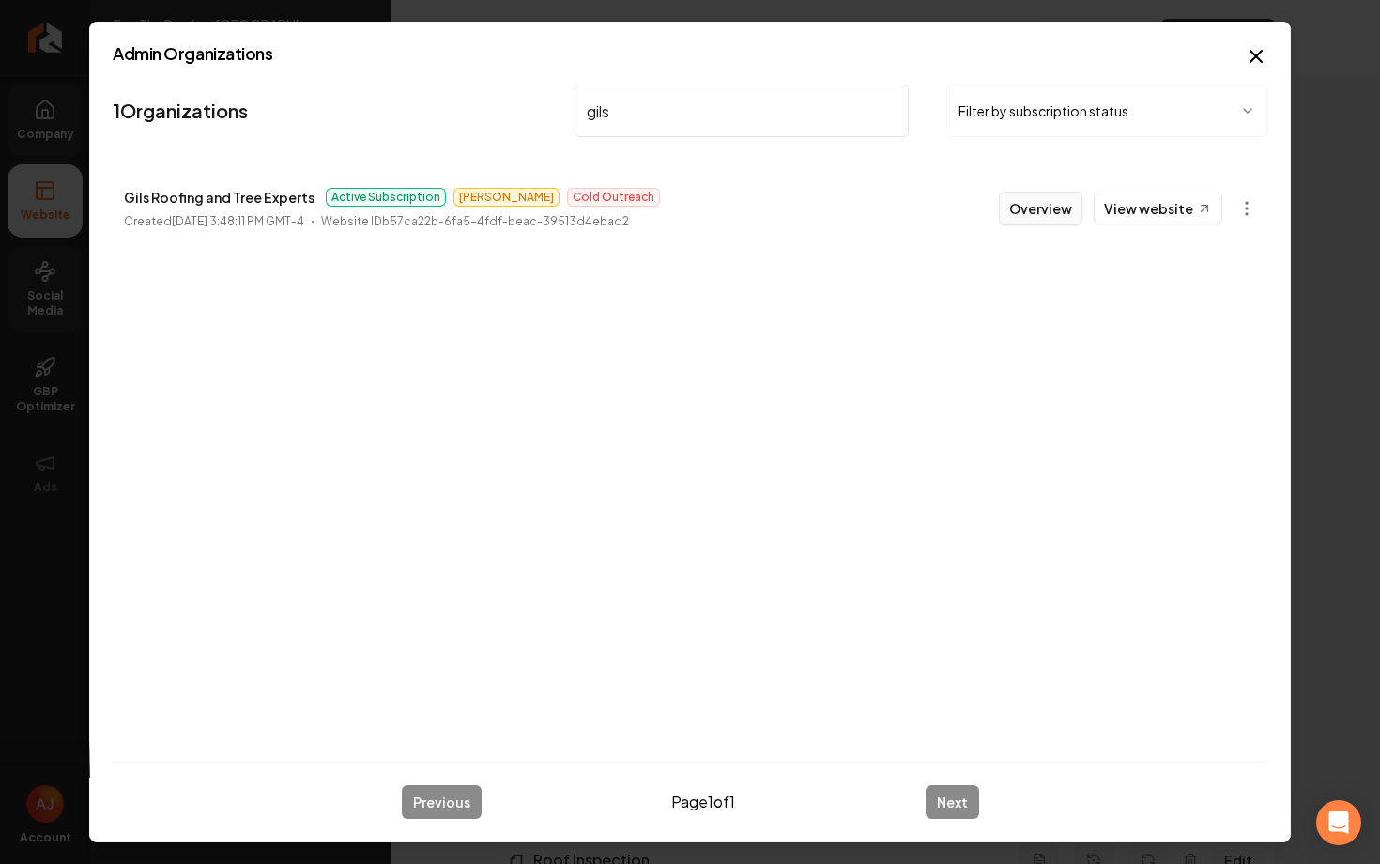
type input "gils"
click at [1060, 212] on button "Overview" at bounding box center [1041, 209] width 84 height 34
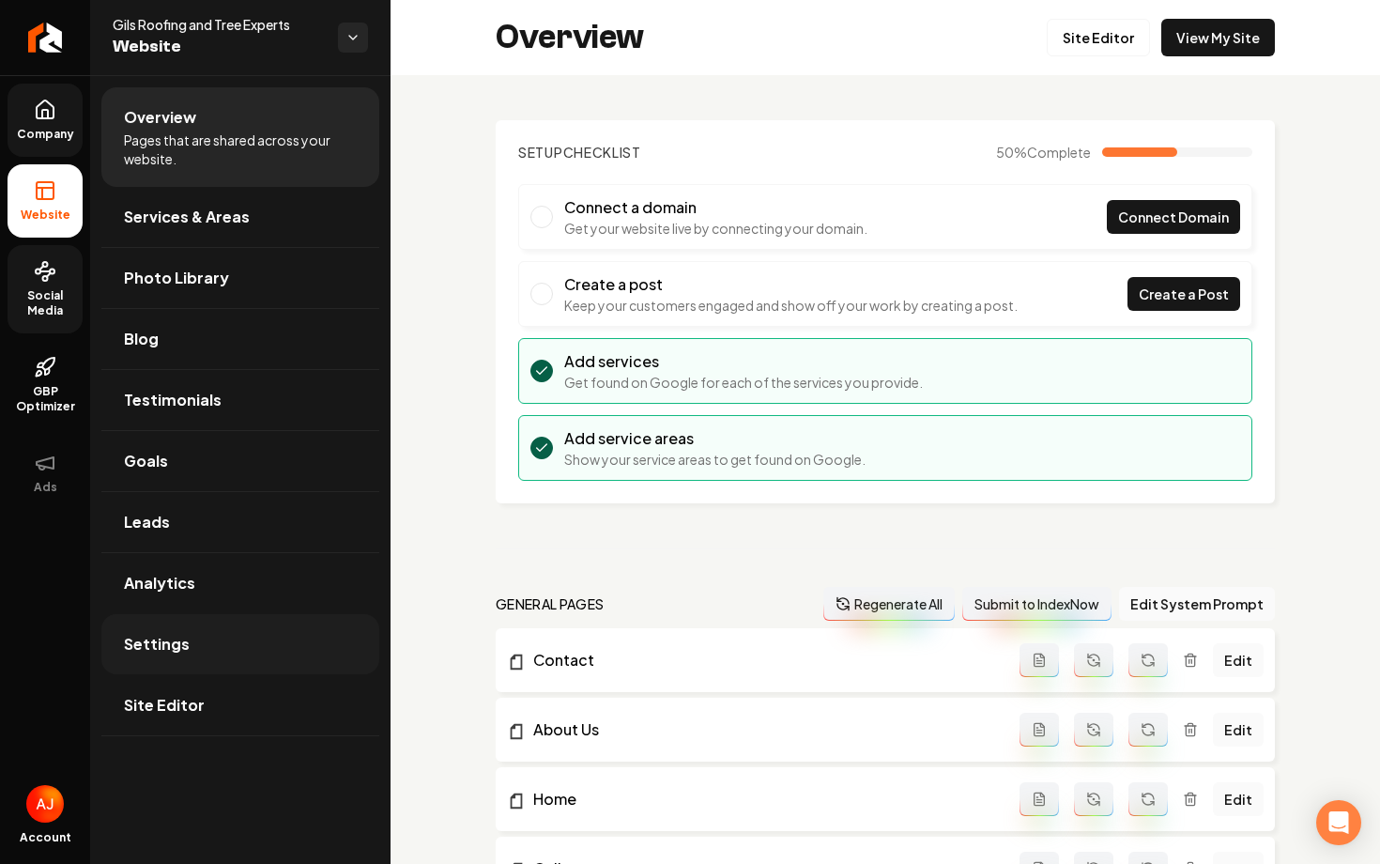
click at [221, 634] on link "Settings" at bounding box center [240, 644] width 278 height 60
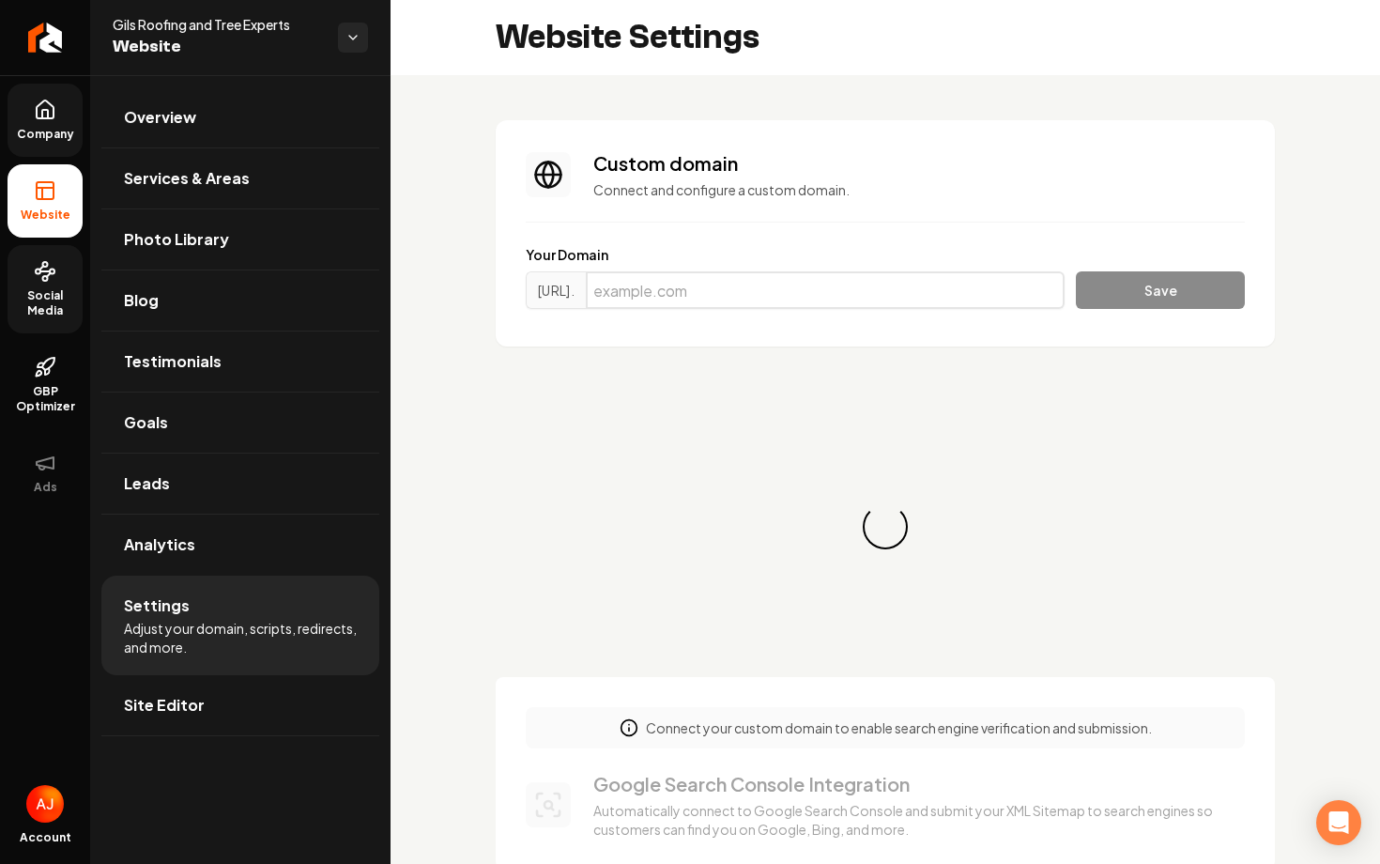
click at [806, 291] on input "Main content area" at bounding box center [825, 290] width 479 height 38
paste input "[DOMAIN_NAME]"
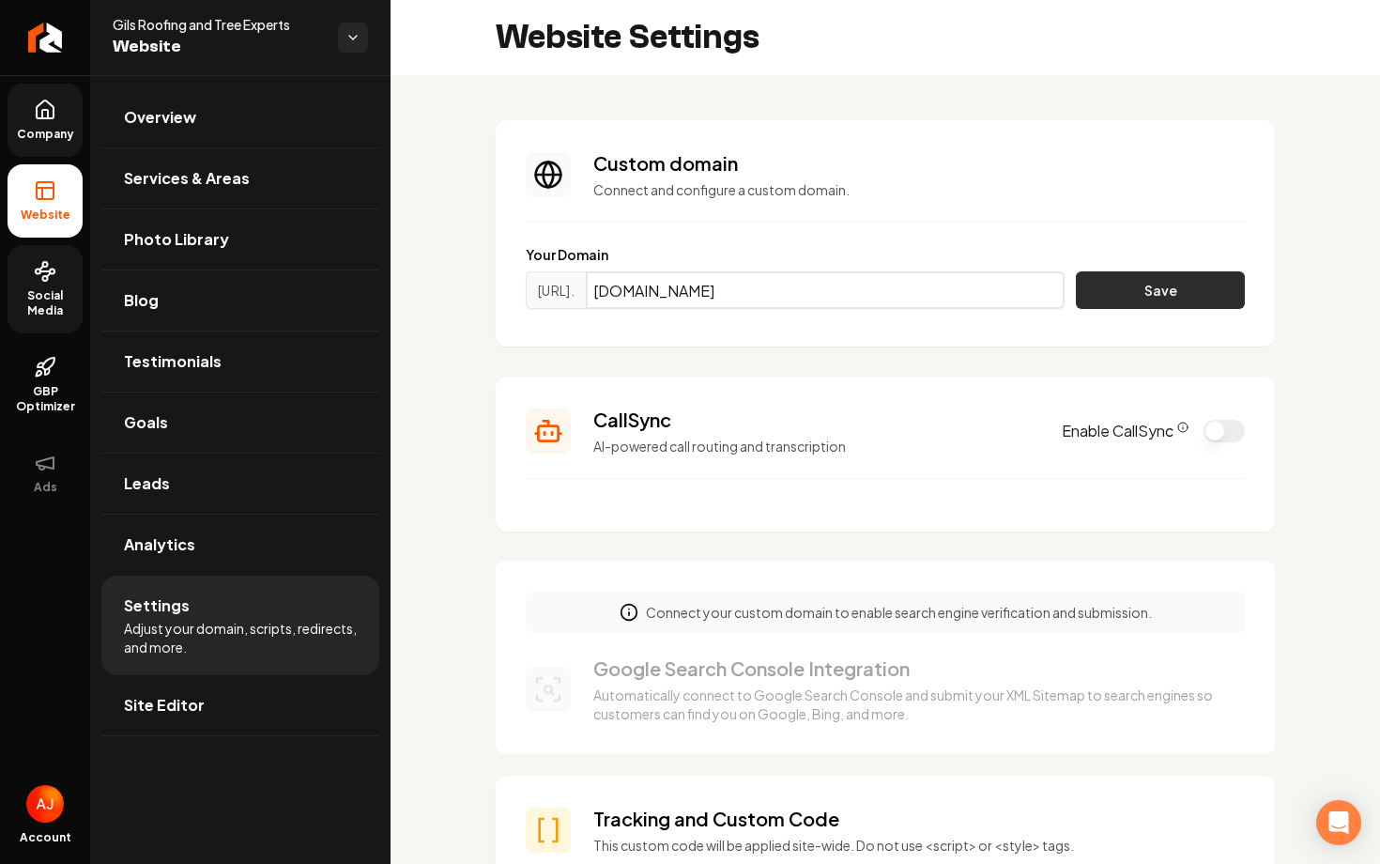
type input "[DOMAIN_NAME]"
click at [1085, 293] on button "Save" at bounding box center [1160, 290] width 169 height 38
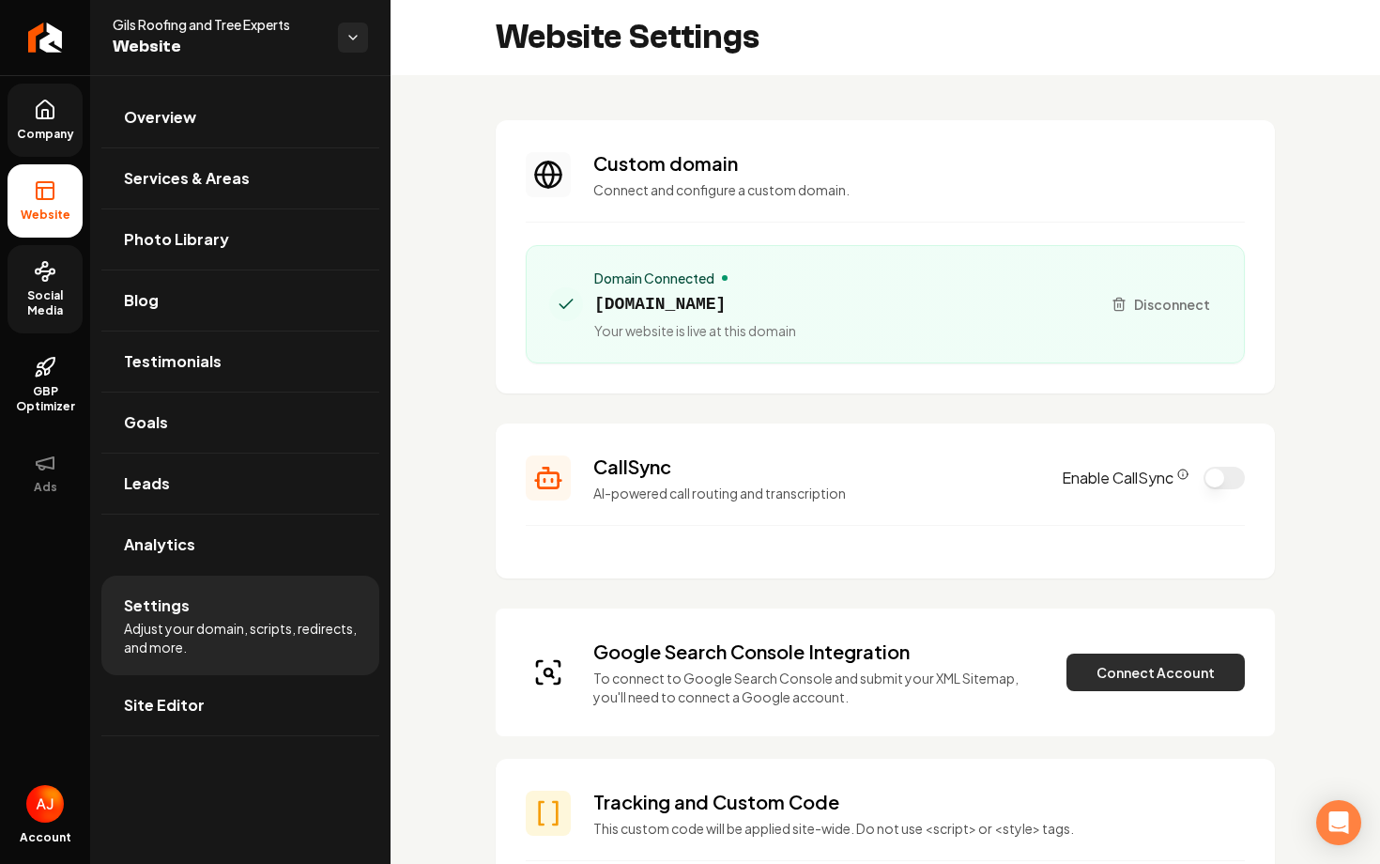
click at [1136, 663] on button "Connect Account" at bounding box center [1155, 672] width 178 height 38
click at [1146, 680] on button "Connect Account" at bounding box center [1155, 672] width 178 height 38
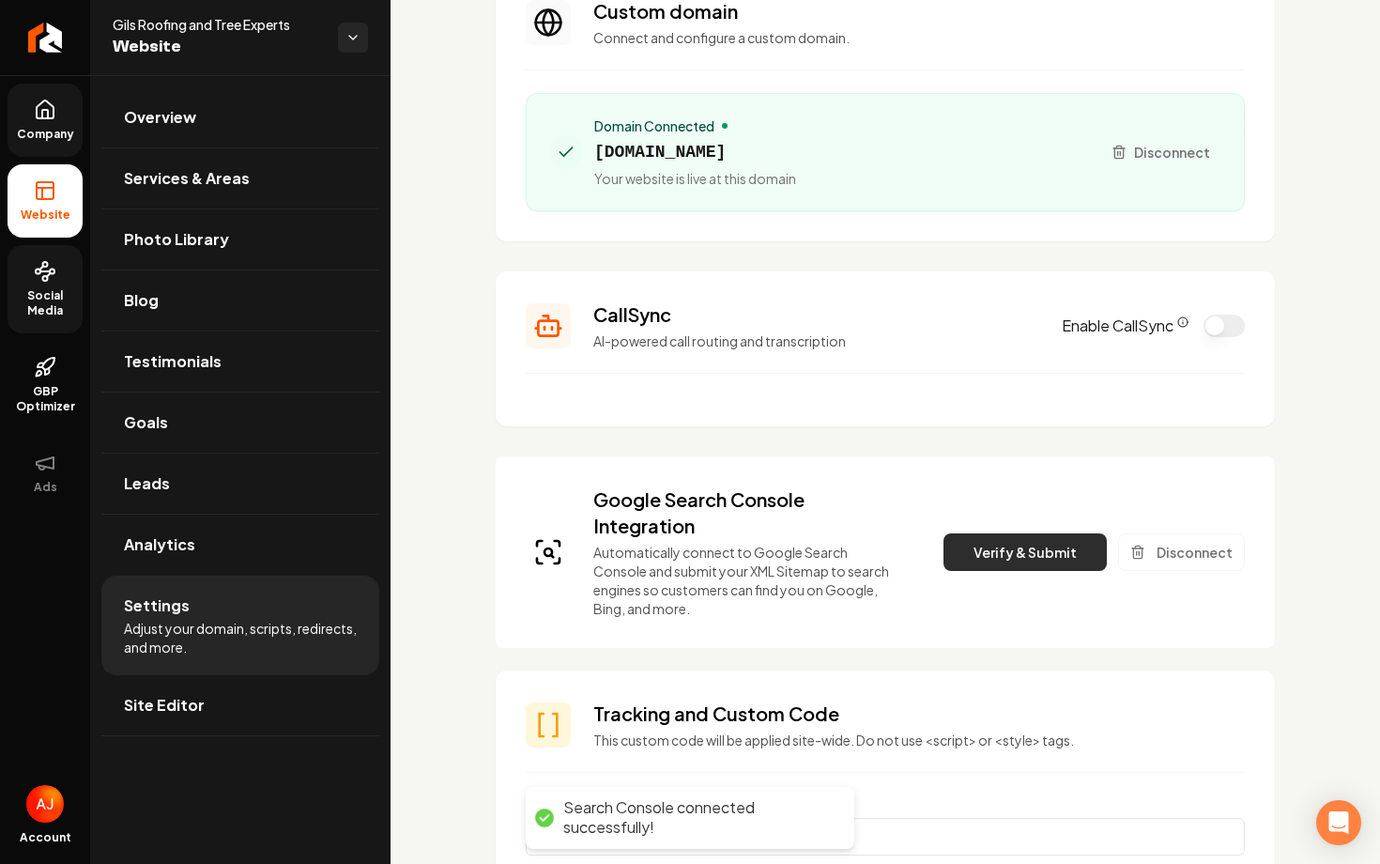
click at [1003, 553] on button "Verify & Submit" at bounding box center [1024, 552] width 163 height 38
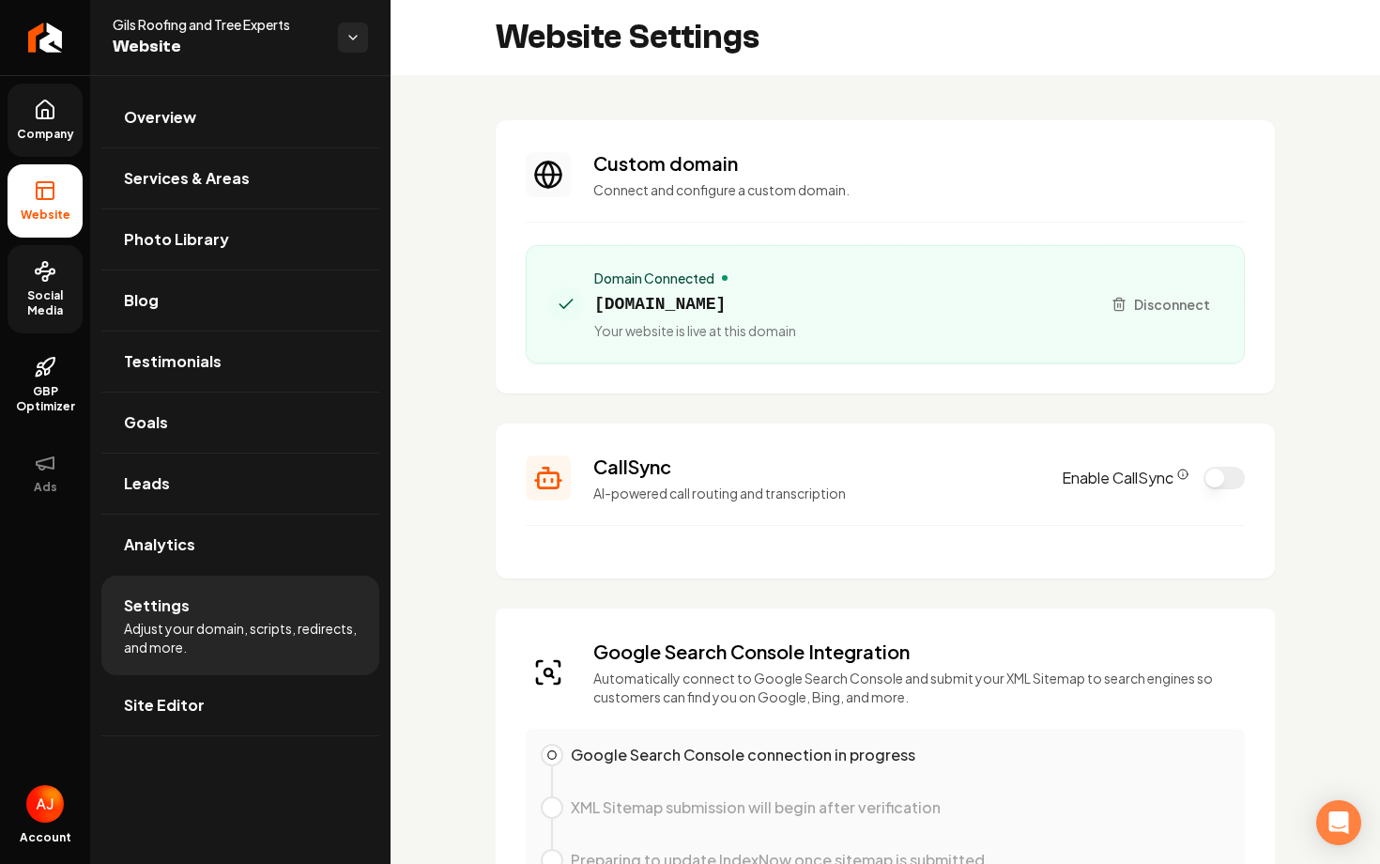
click at [37, 117] on icon at bounding box center [45, 109] width 17 height 18
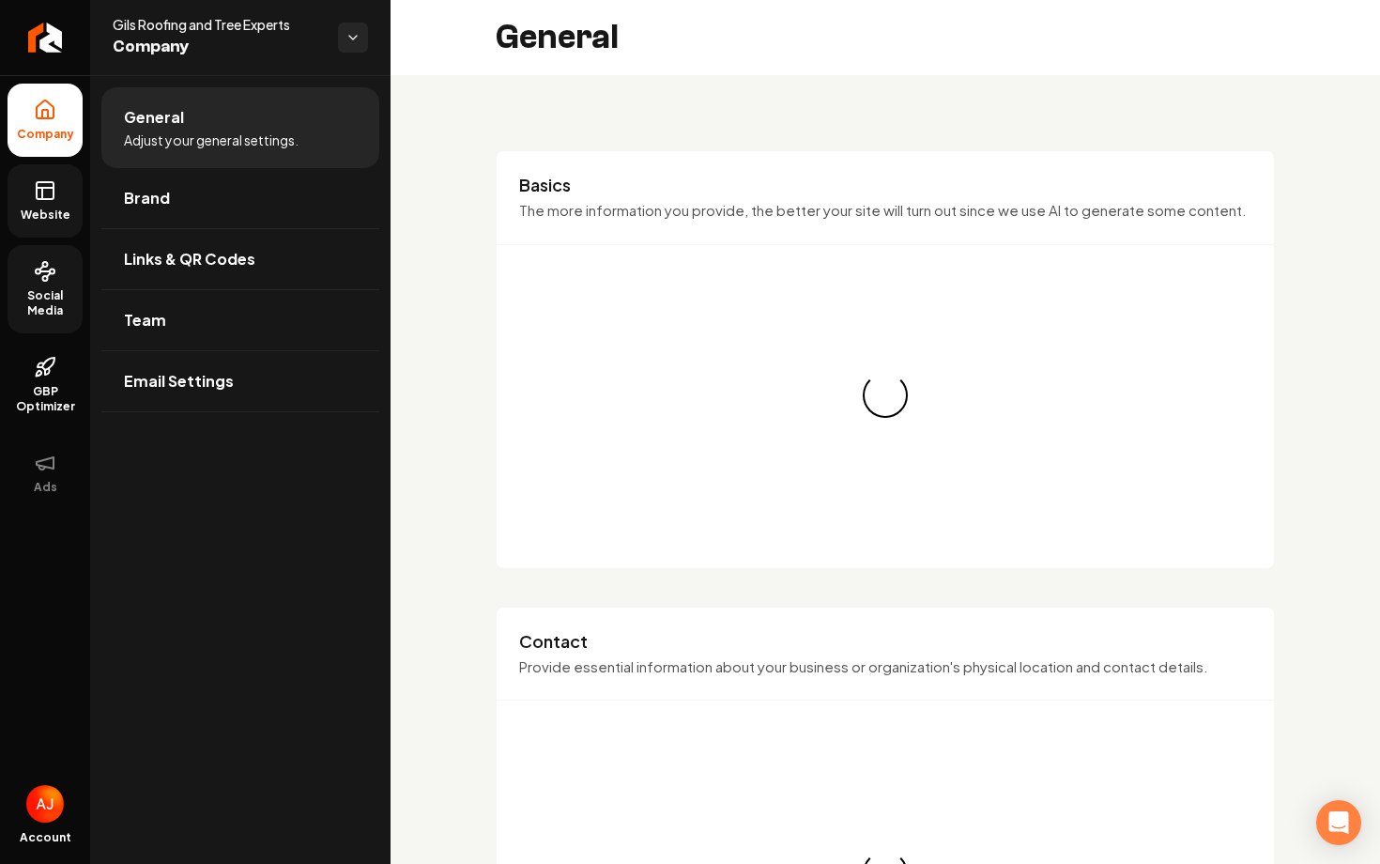
click at [43, 202] on link "Website" at bounding box center [45, 200] width 75 height 73
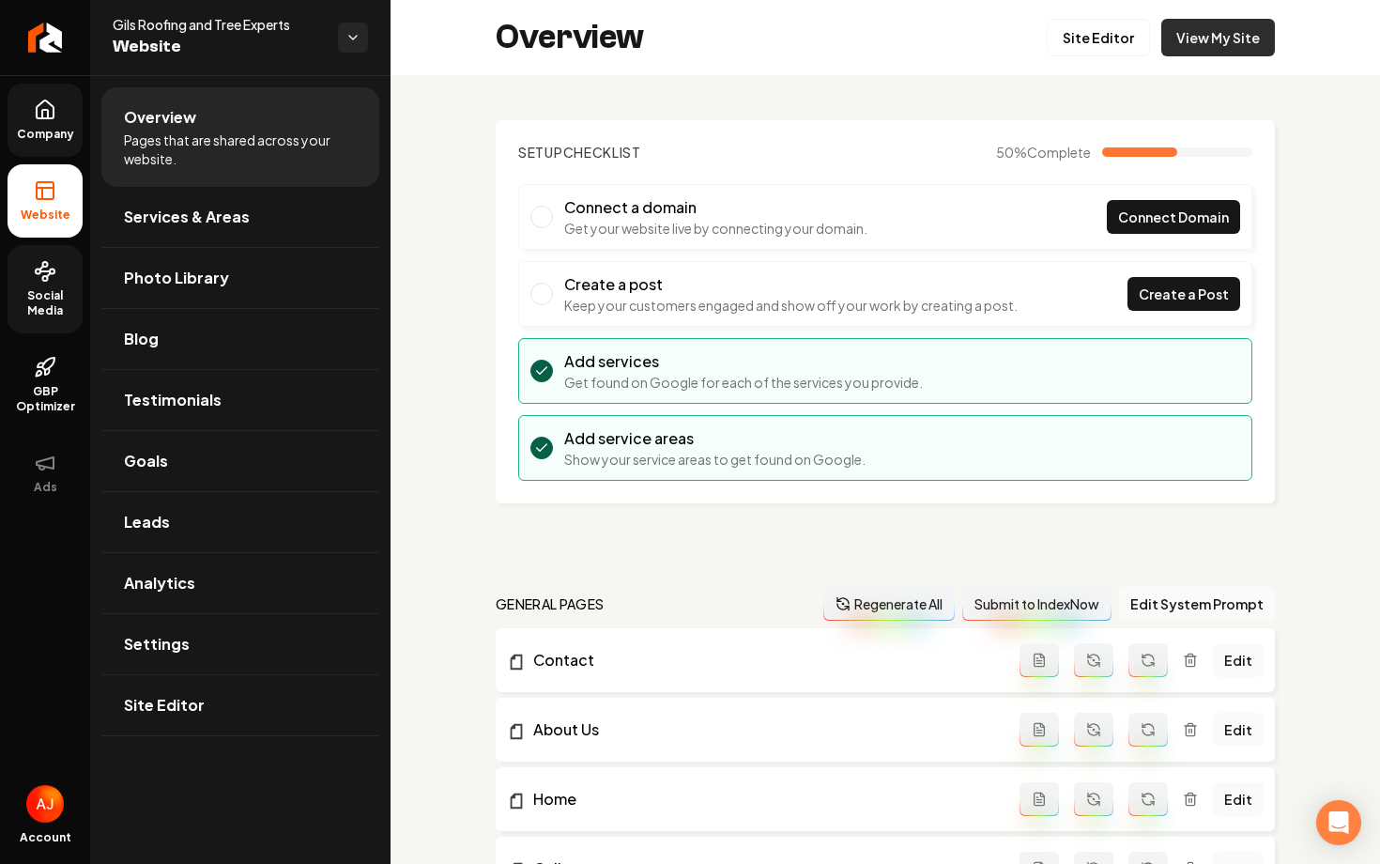
click at [1190, 46] on link "View My Site" at bounding box center [1218, 38] width 114 height 38
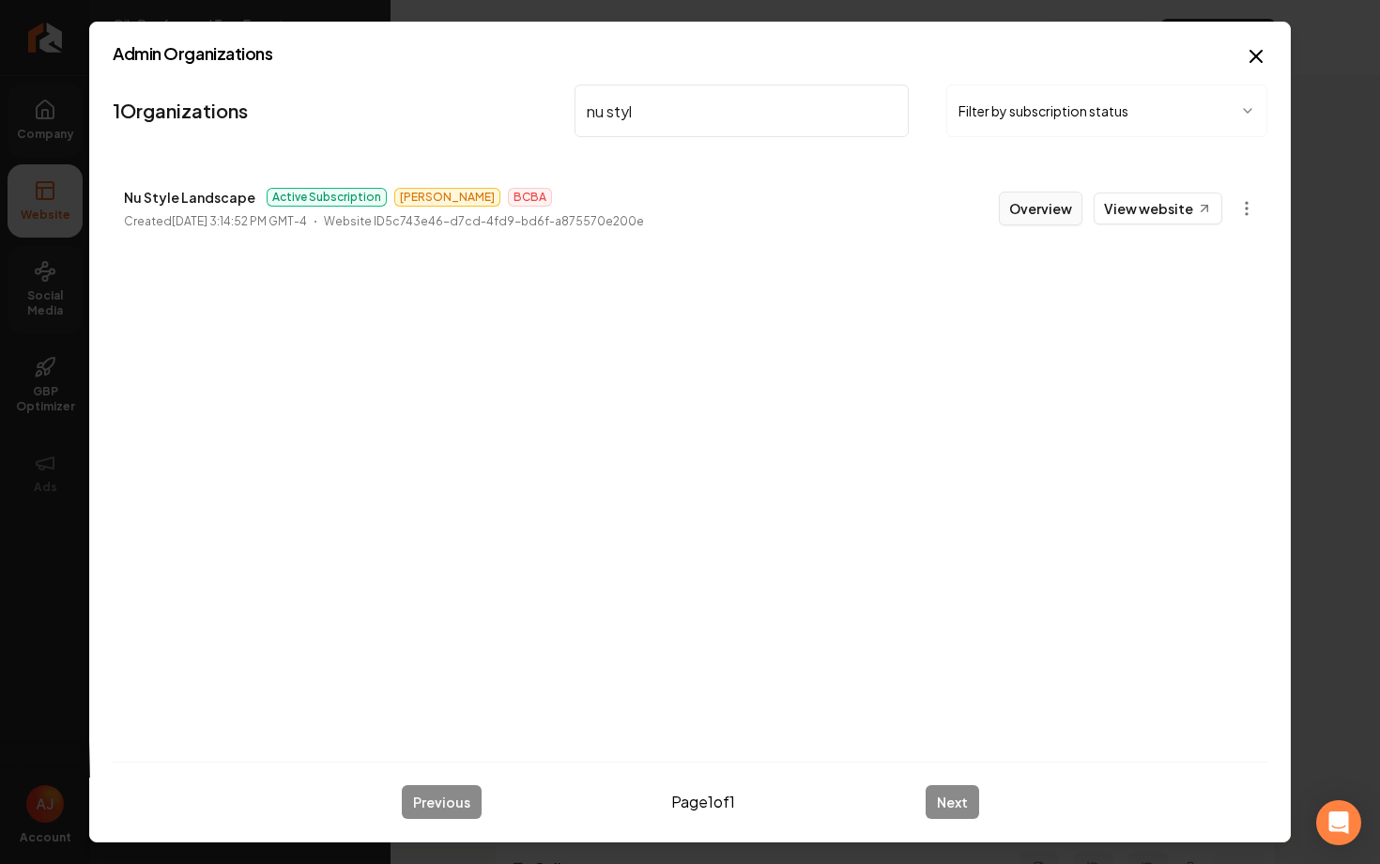
type input "nu styl"
click at [1053, 210] on button "Overview" at bounding box center [1041, 209] width 84 height 34
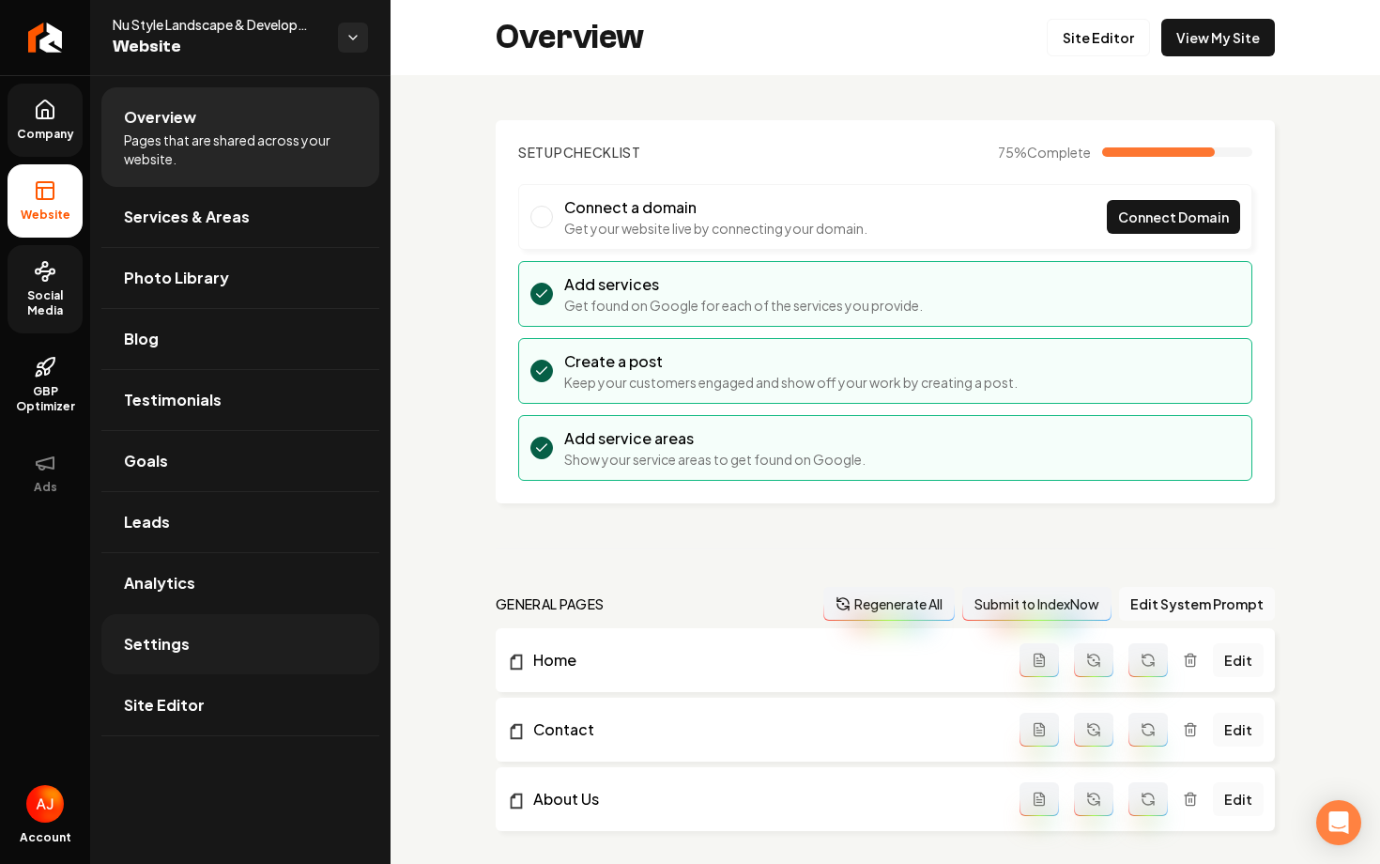
click at [223, 620] on link "Settings" at bounding box center [240, 644] width 278 height 60
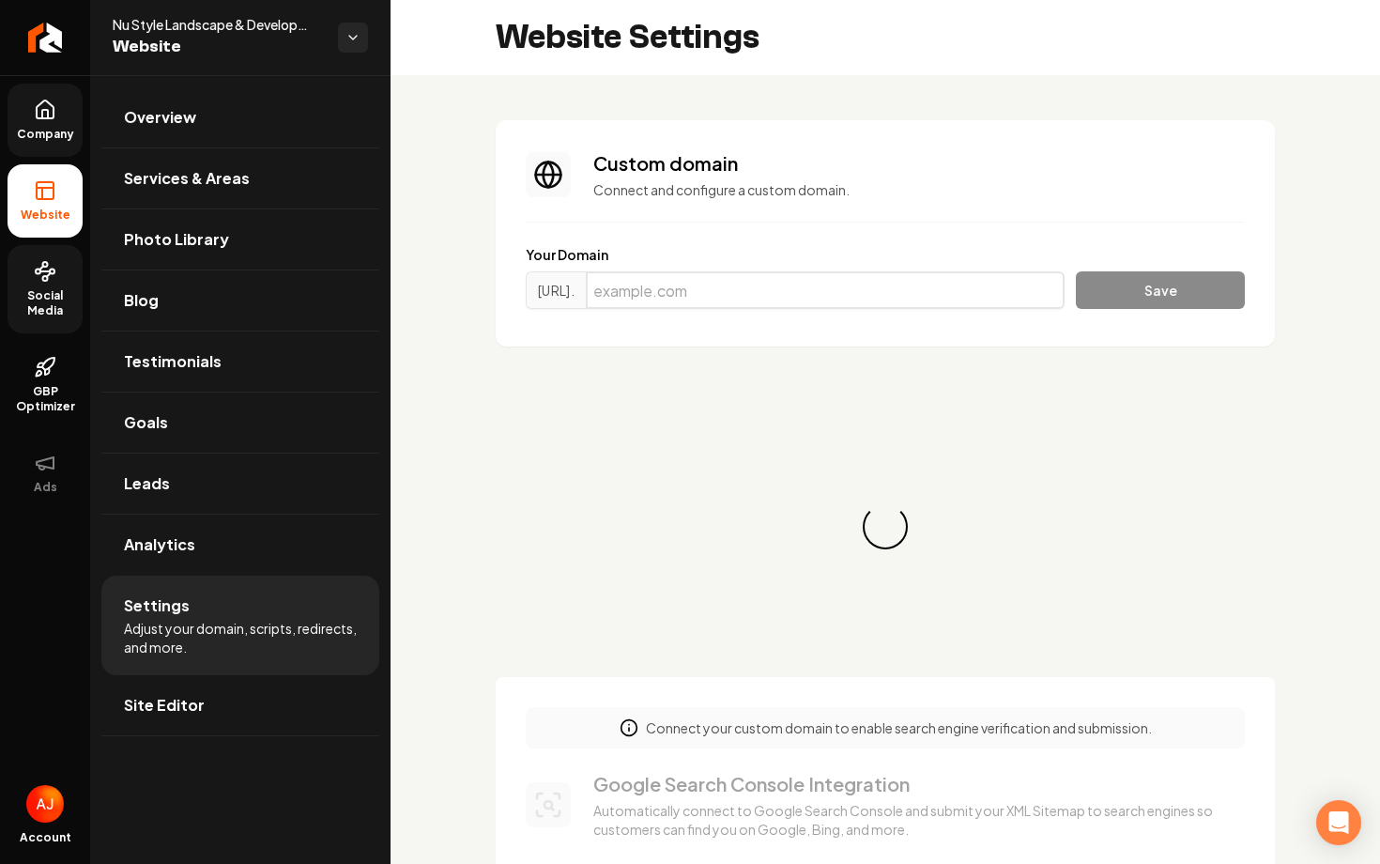
click at [778, 284] on input "Main content area" at bounding box center [825, 290] width 479 height 38
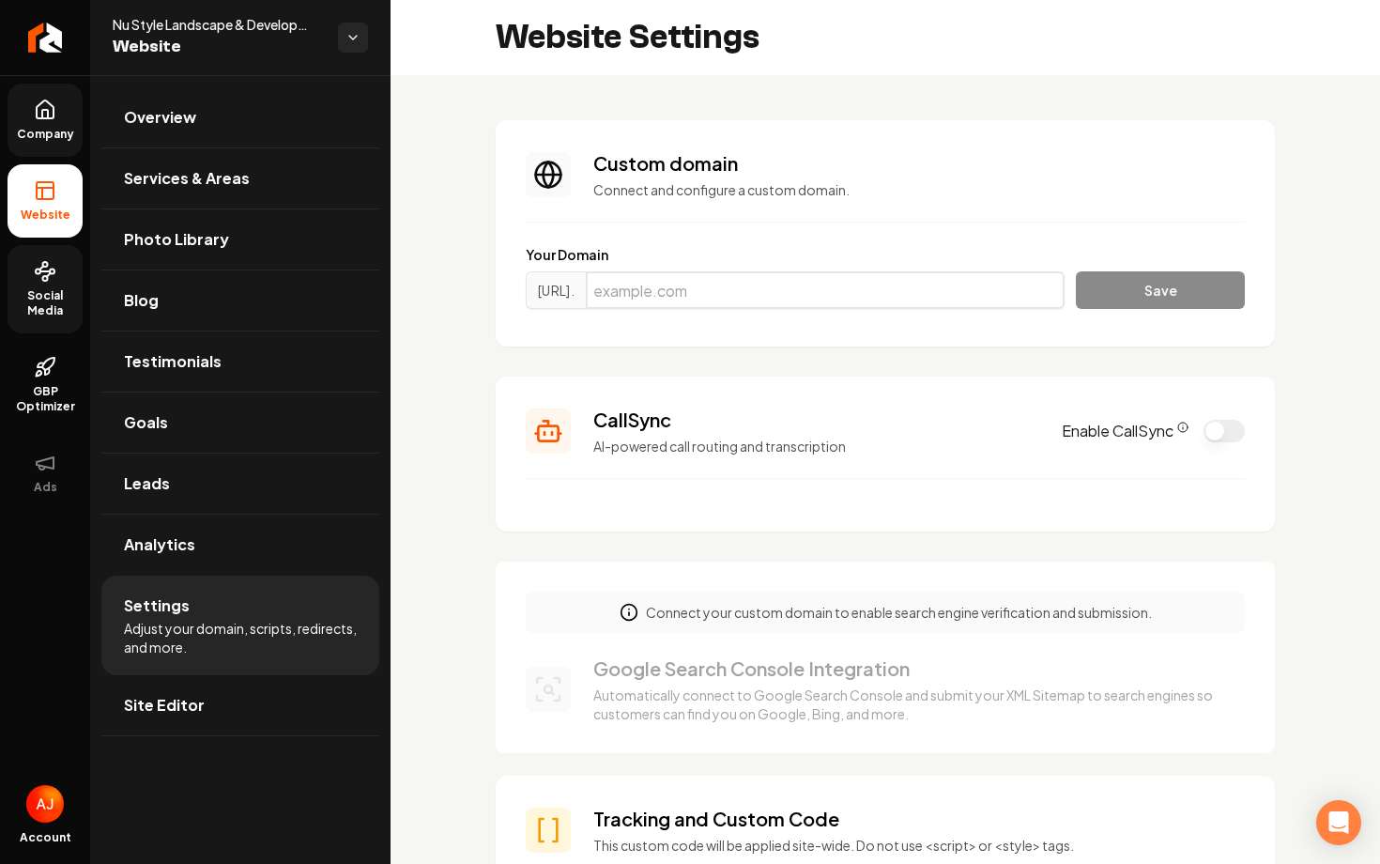
paste input "[DOMAIN_NAME]"
type input "[DOMAIN_NAME]"
click at [1095, 300] on button "Save" at bounding box center [1160, 290] width 169 height 38
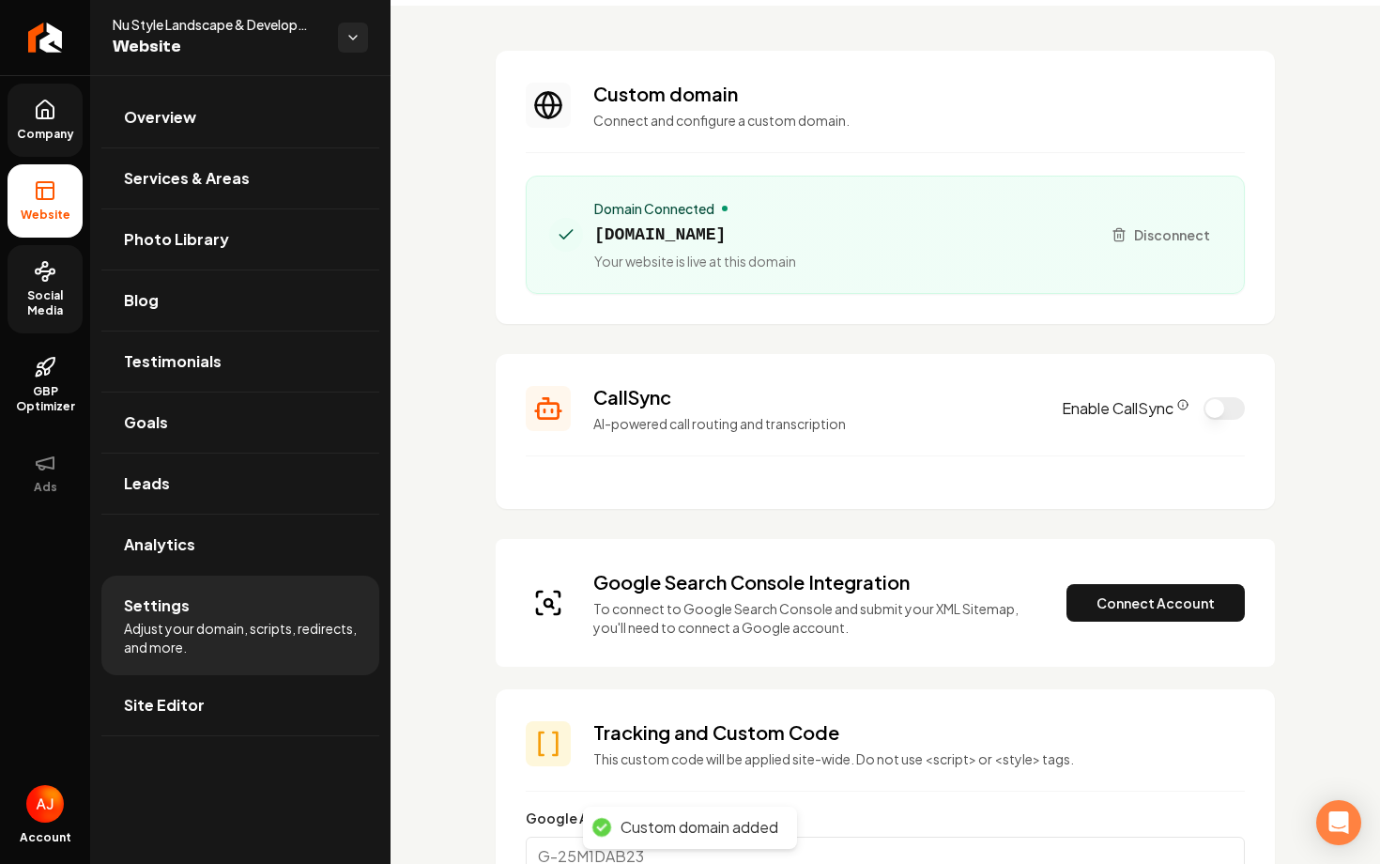
scroll to position [170, 0]
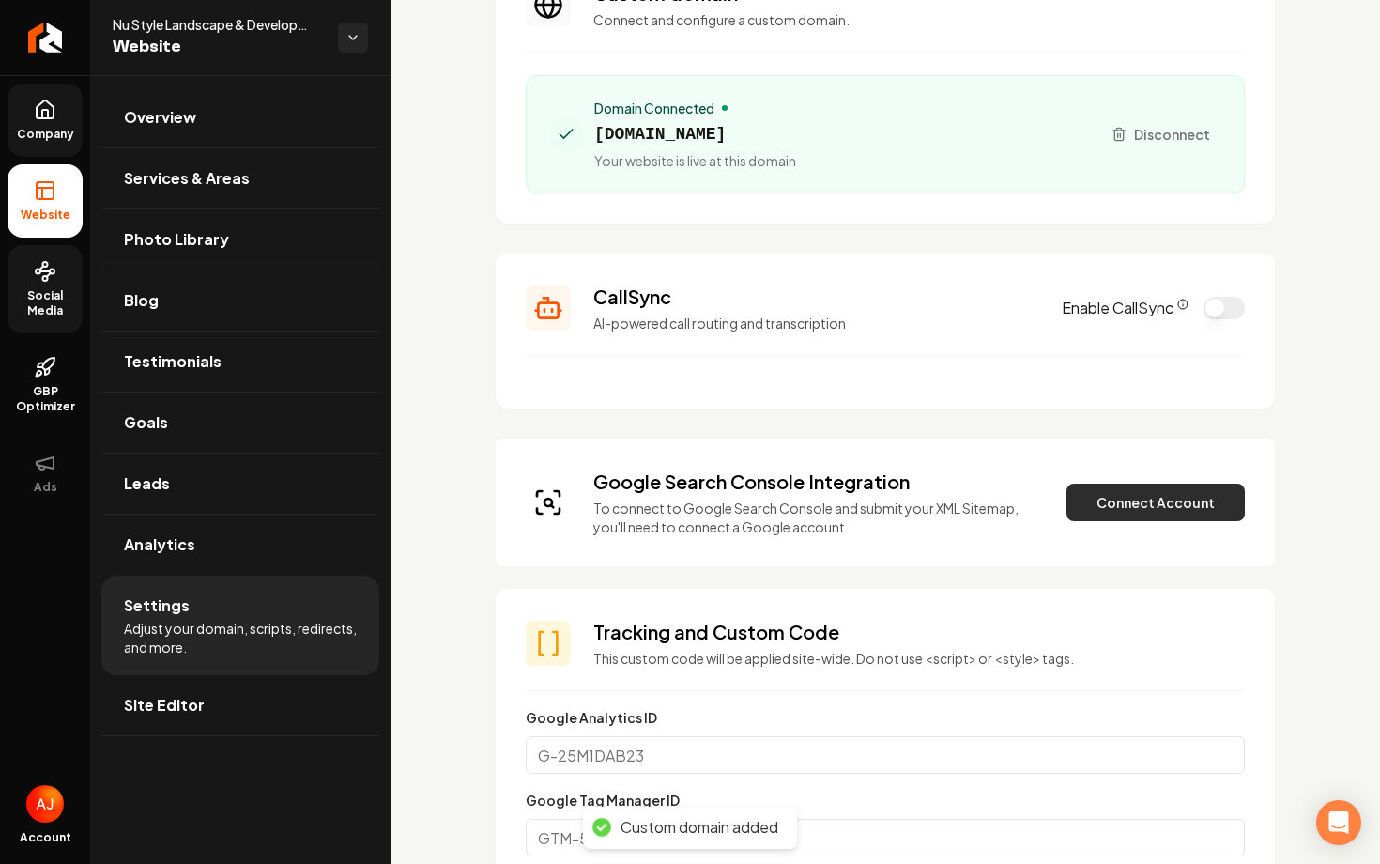
click at [1109, 505] on button "Connect Account" at bounding box center [1155, 502] width 178 height 38
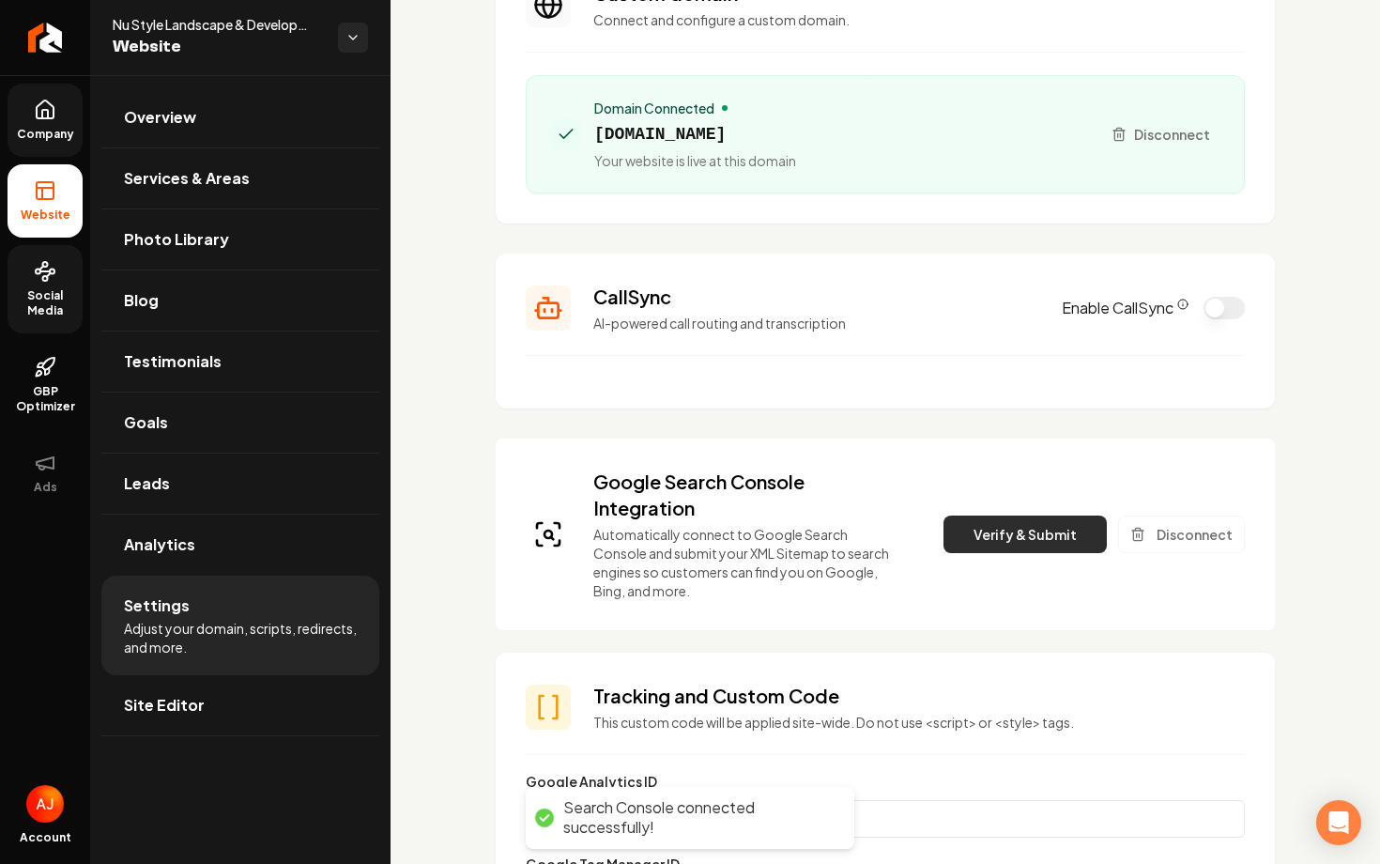
click at [1016, 544] on button "Verify & Submit" at bounding box center [1024, 534] width 163 height 38
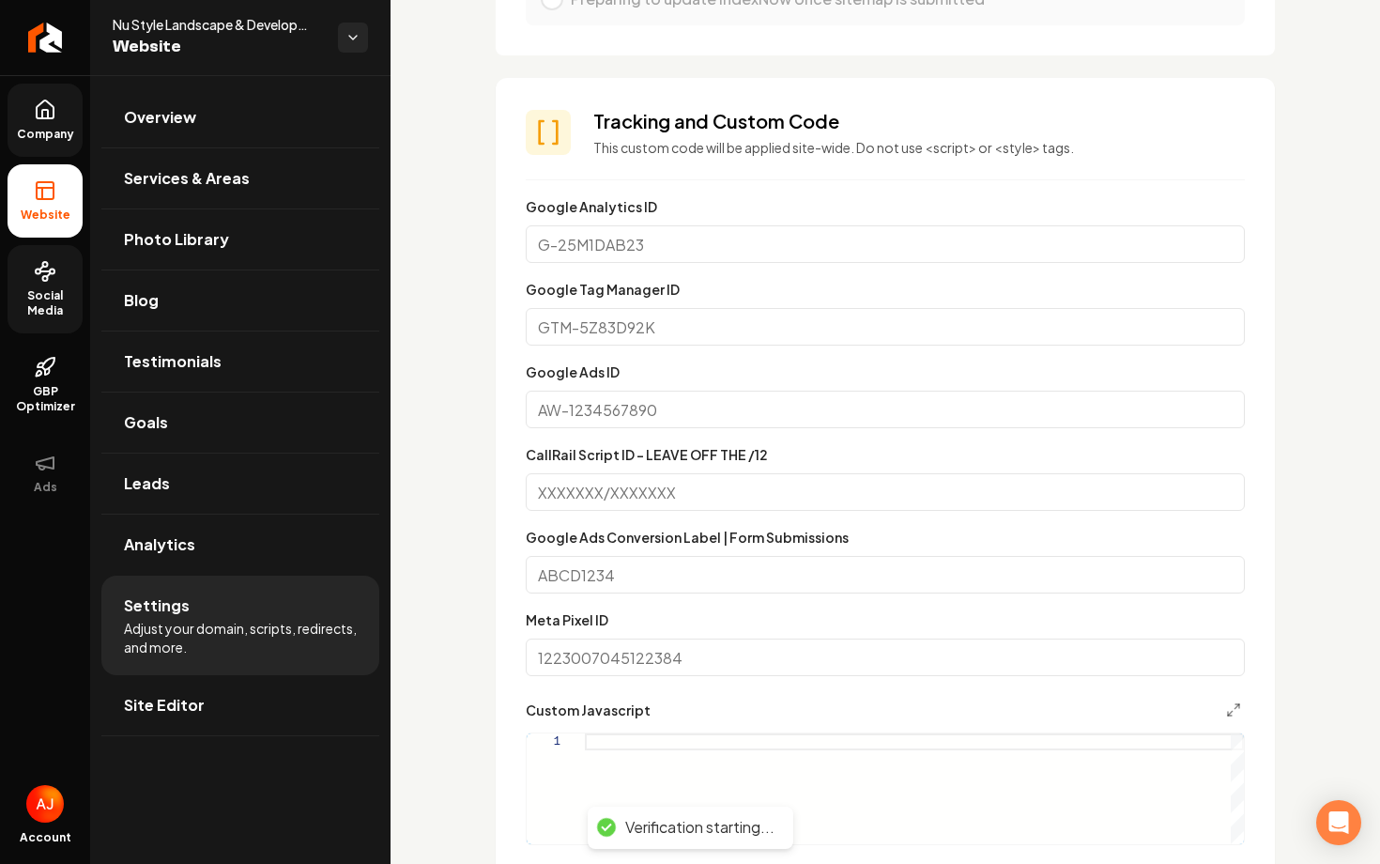
scroll to position [1489, 0]
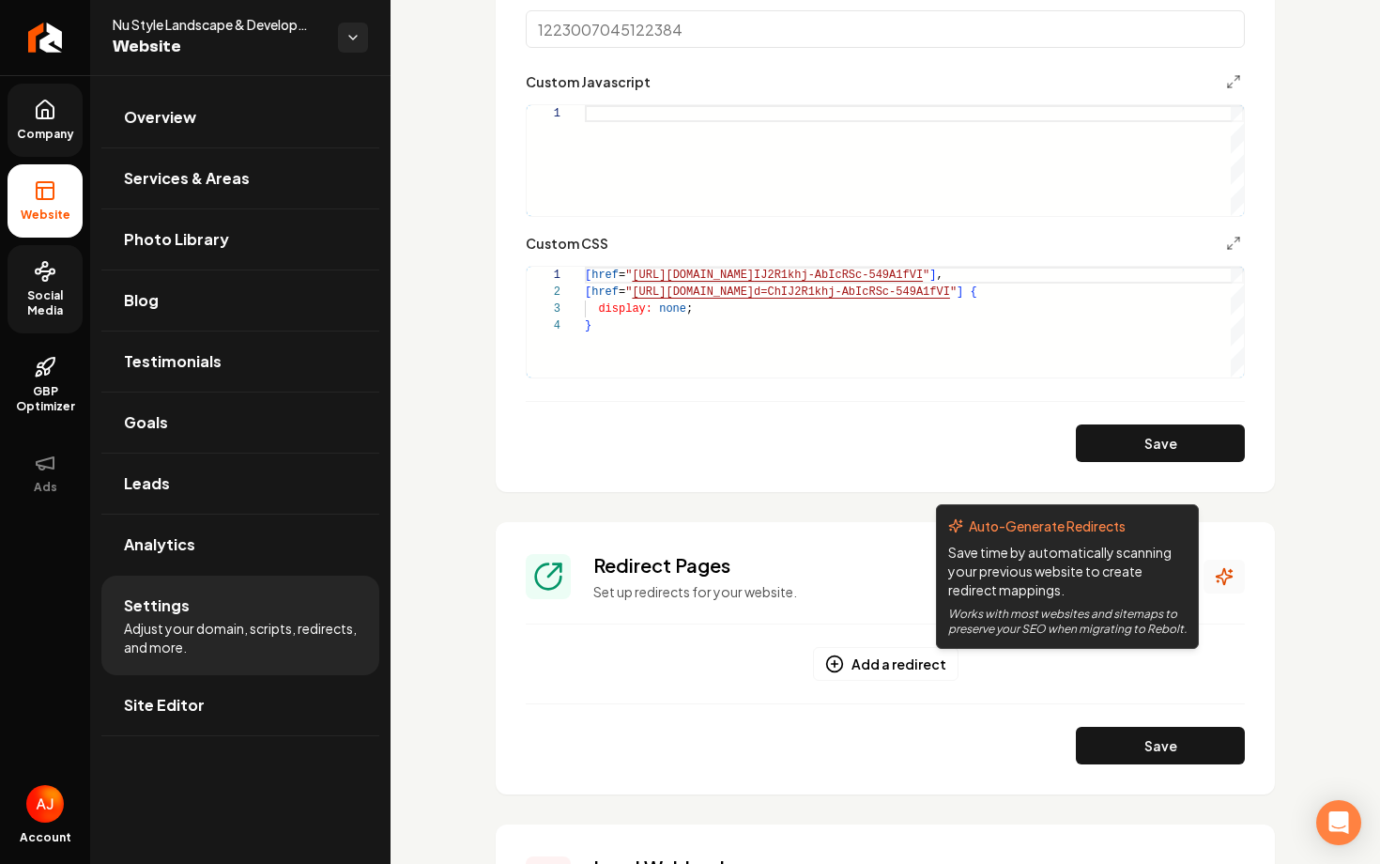
click at [1218, 575] on icon "Main content area" at bounding box center [1225, 577] width 16 height 16
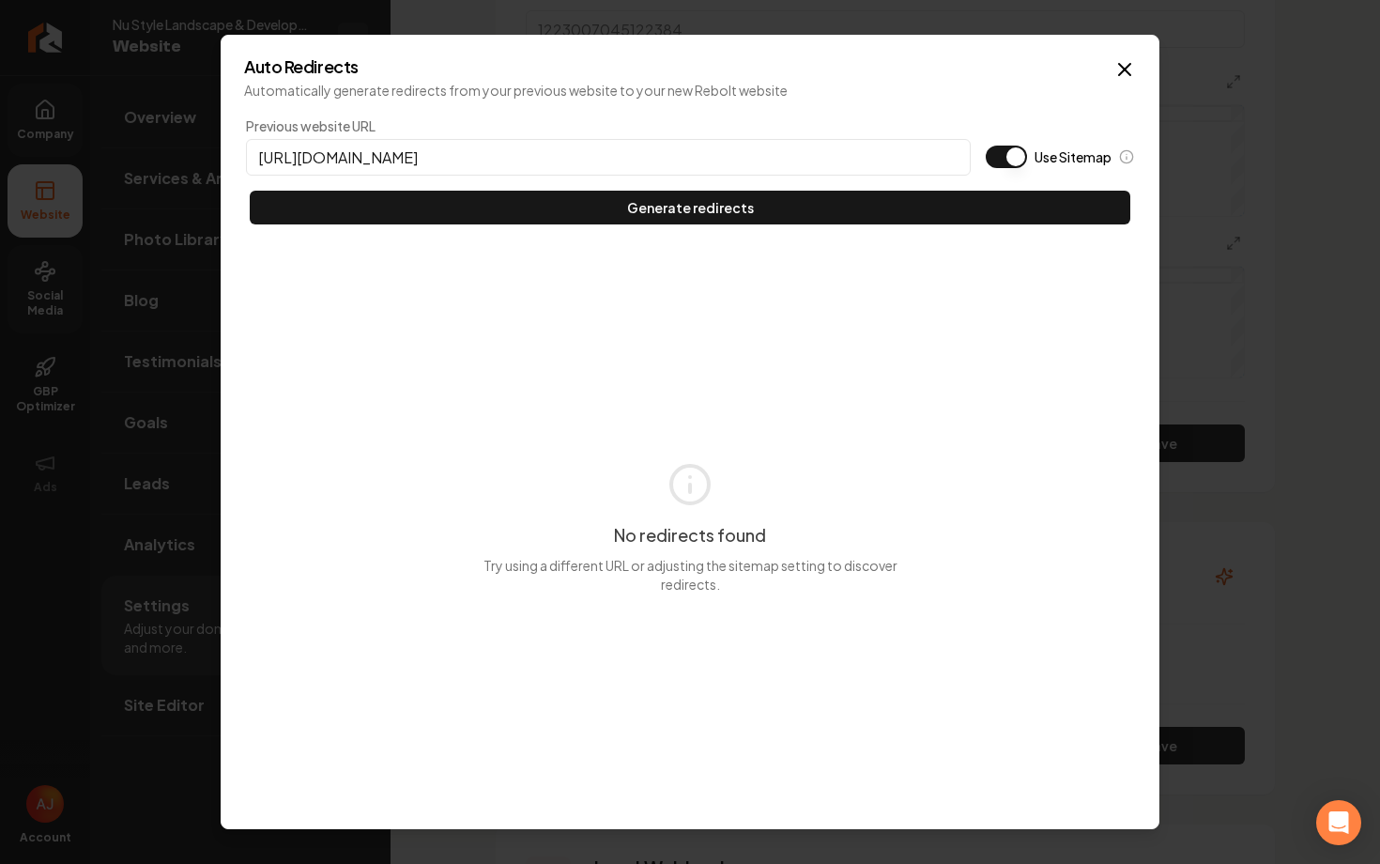
type input "[URL][DOMAIN_NAME]"
click at [996, 165] on button "Use Sitemap" at bounding box center [1006, 157] width 41 height 23
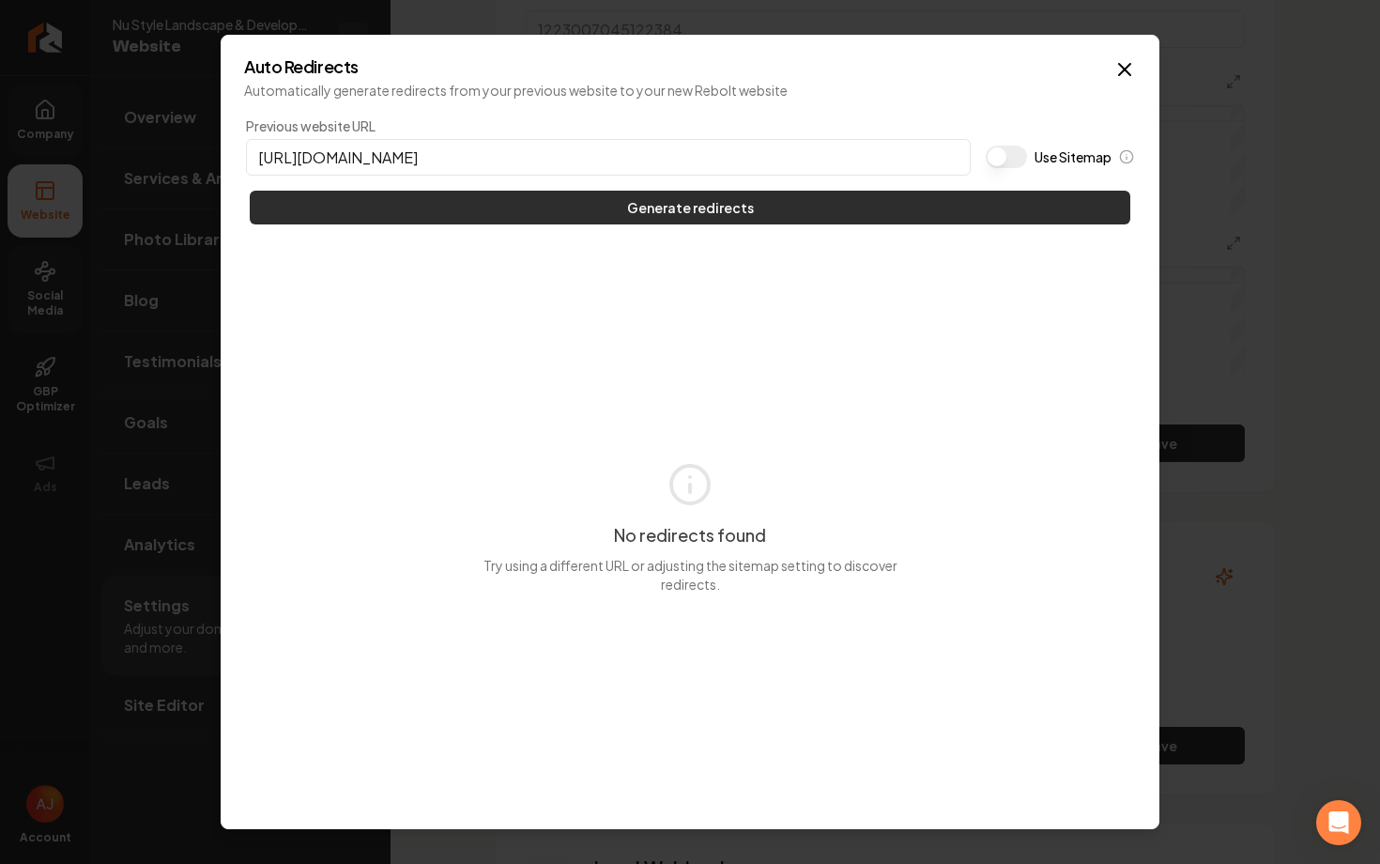
click at [945, 198] on button "Generate redirects" at bounding box center [690, 208] width 881 height 34
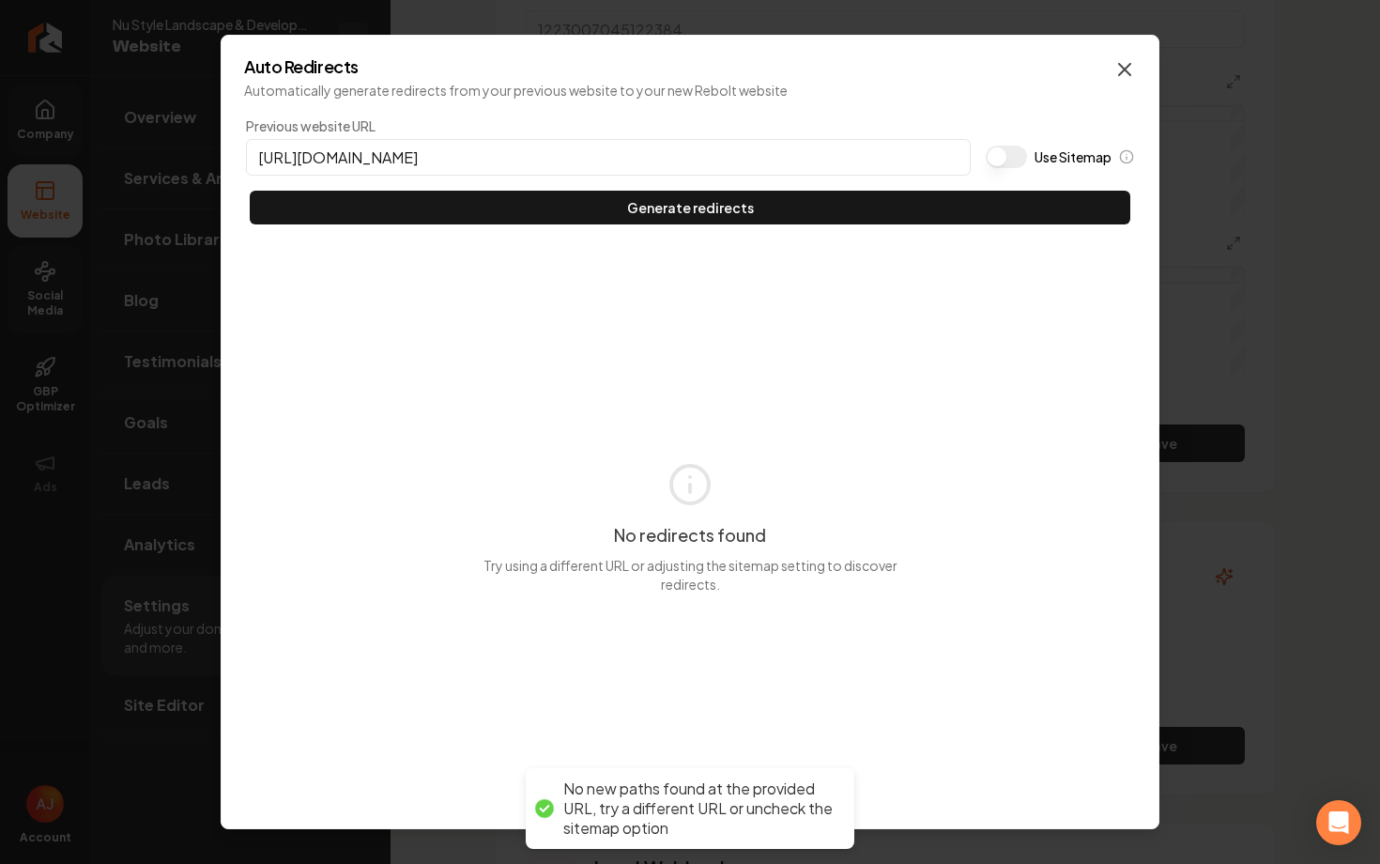
click at [1127, 60] on icon "button" at bounding box center [1124, 69] width 23 height 23
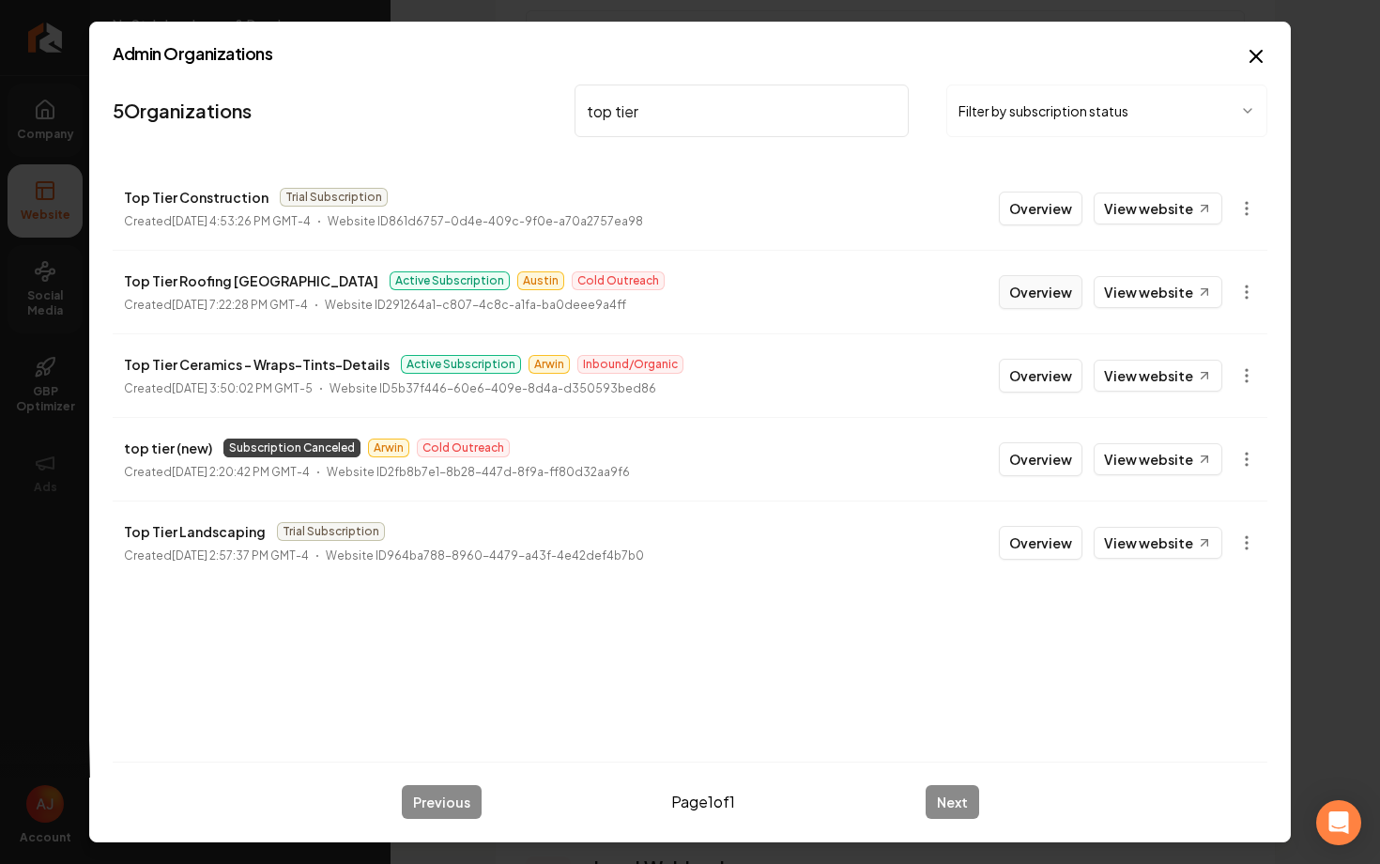
type input "top tier"
click at [1050, 285] on button "Overview" at bounding box center [1041, 292] width 84 height 34
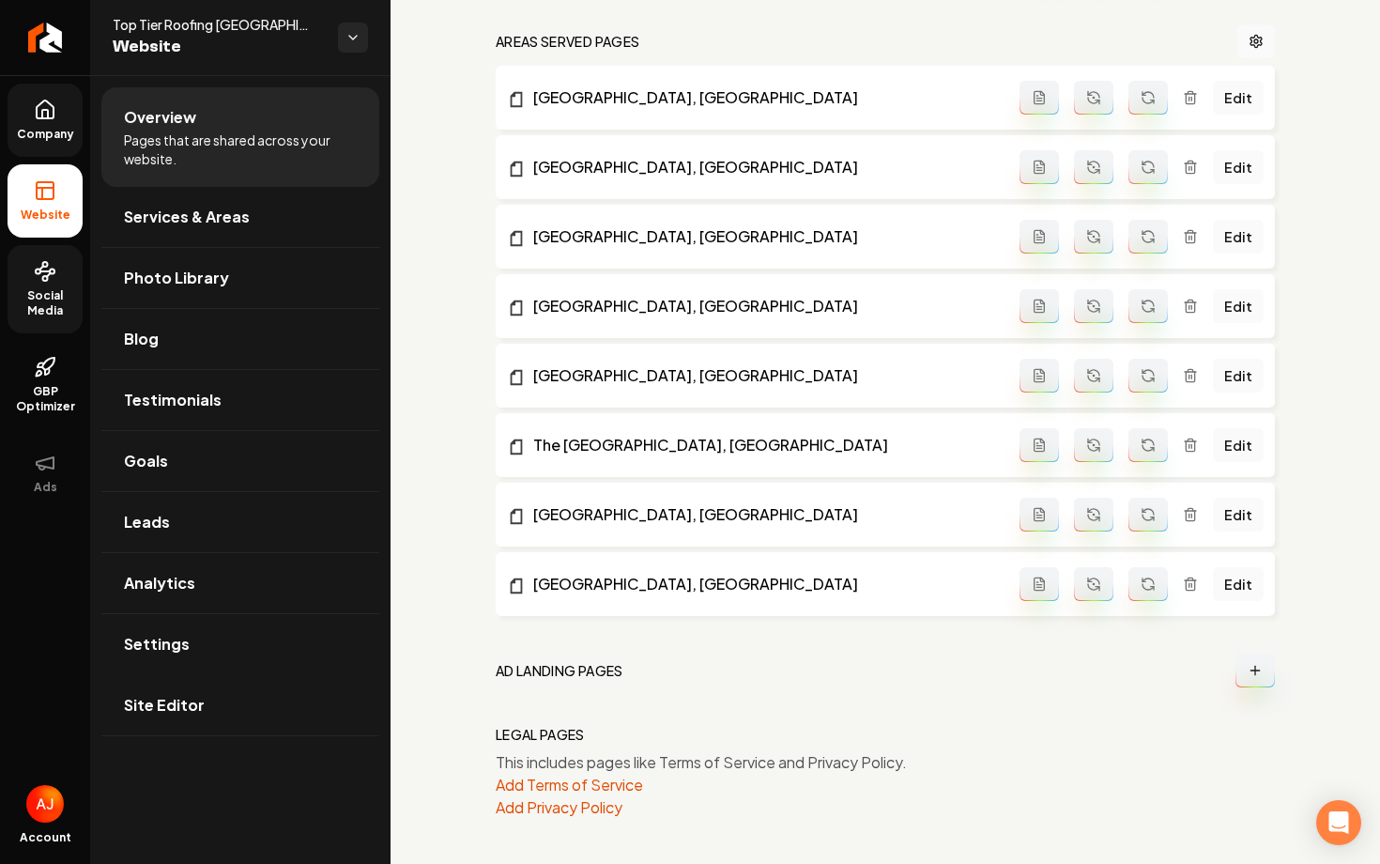
scroll to position [1044, 0]
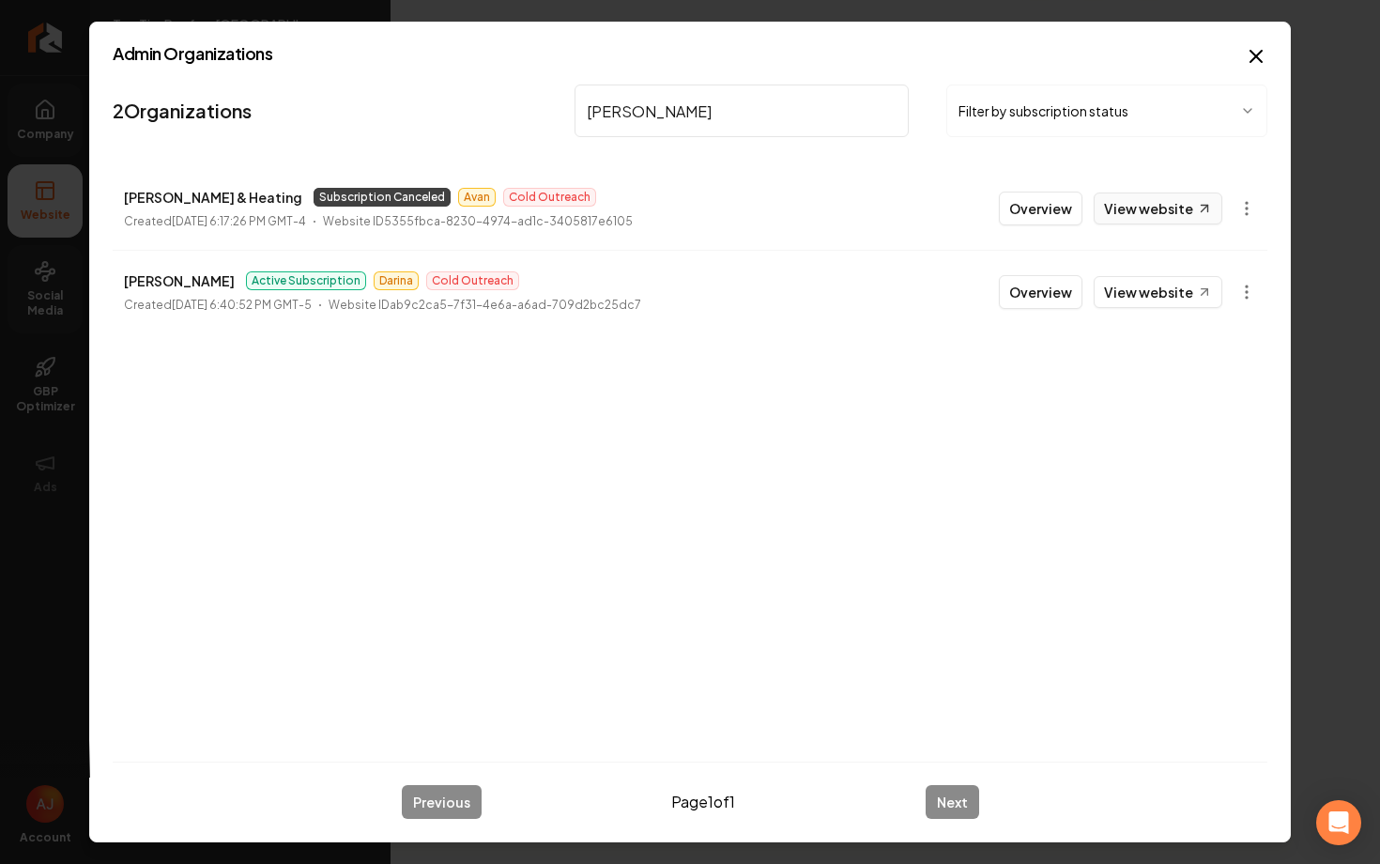
type input "[PERSON_NAME]"
click at [1135, 221] on link "View website" at bounding box center [1158, 208] width 129 height 32
drag, startPoint x: 655, startPoint y: 121, endPoint x: 588, endPoint y: 121, distance: 67.6
click at [617, 121] on input "[PERSON_NAME]" at bounding box center [742, 110] width 334 height 53
click at [1265, 56] on icon "button" at bounding box center [1256, 56] width 23 height 23
